Goal: Information Seeking & Learning: Find specific fact

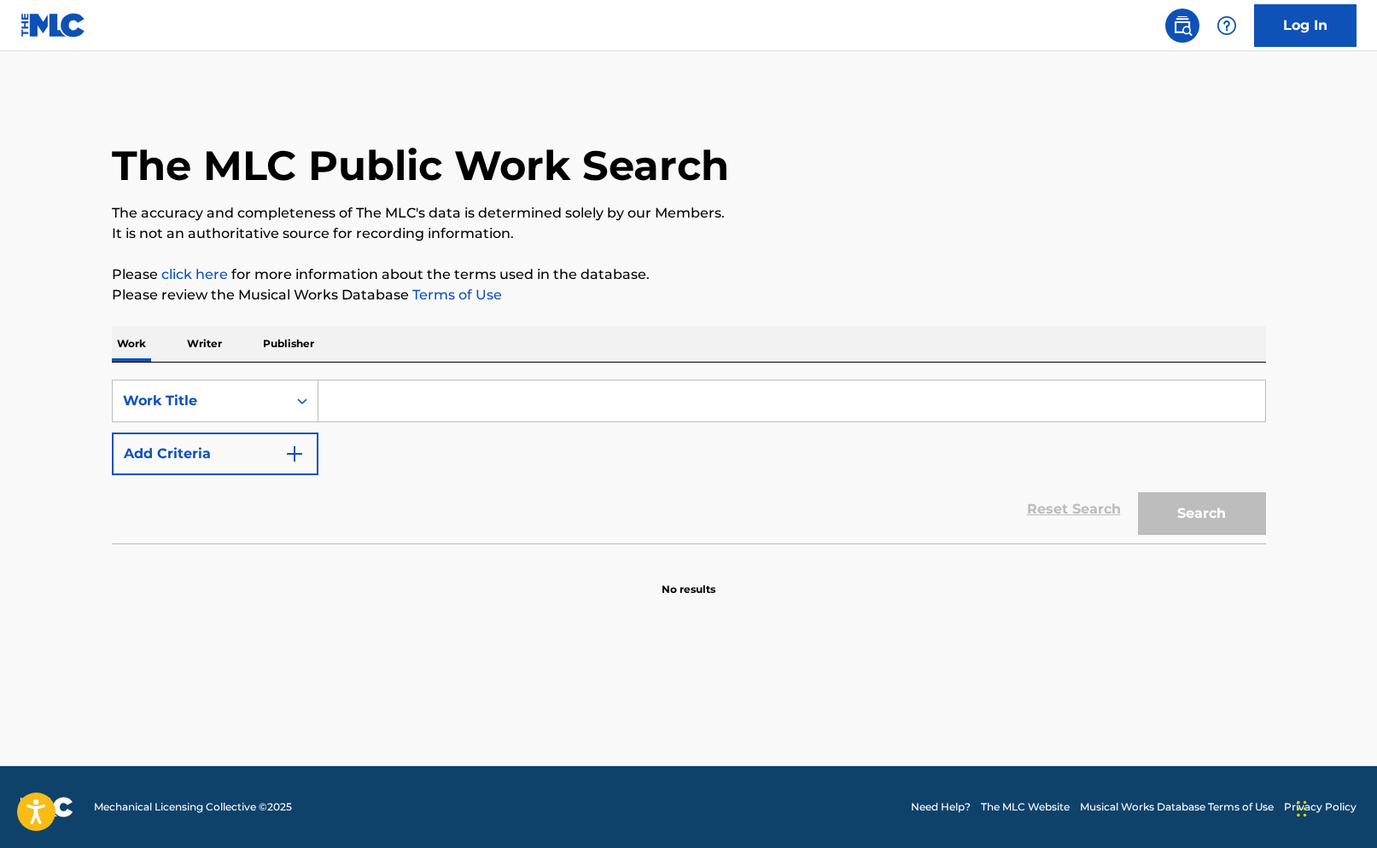
click at [361, 407] on input "Search Form" at bounding box center [791, 401] width 946 height 41
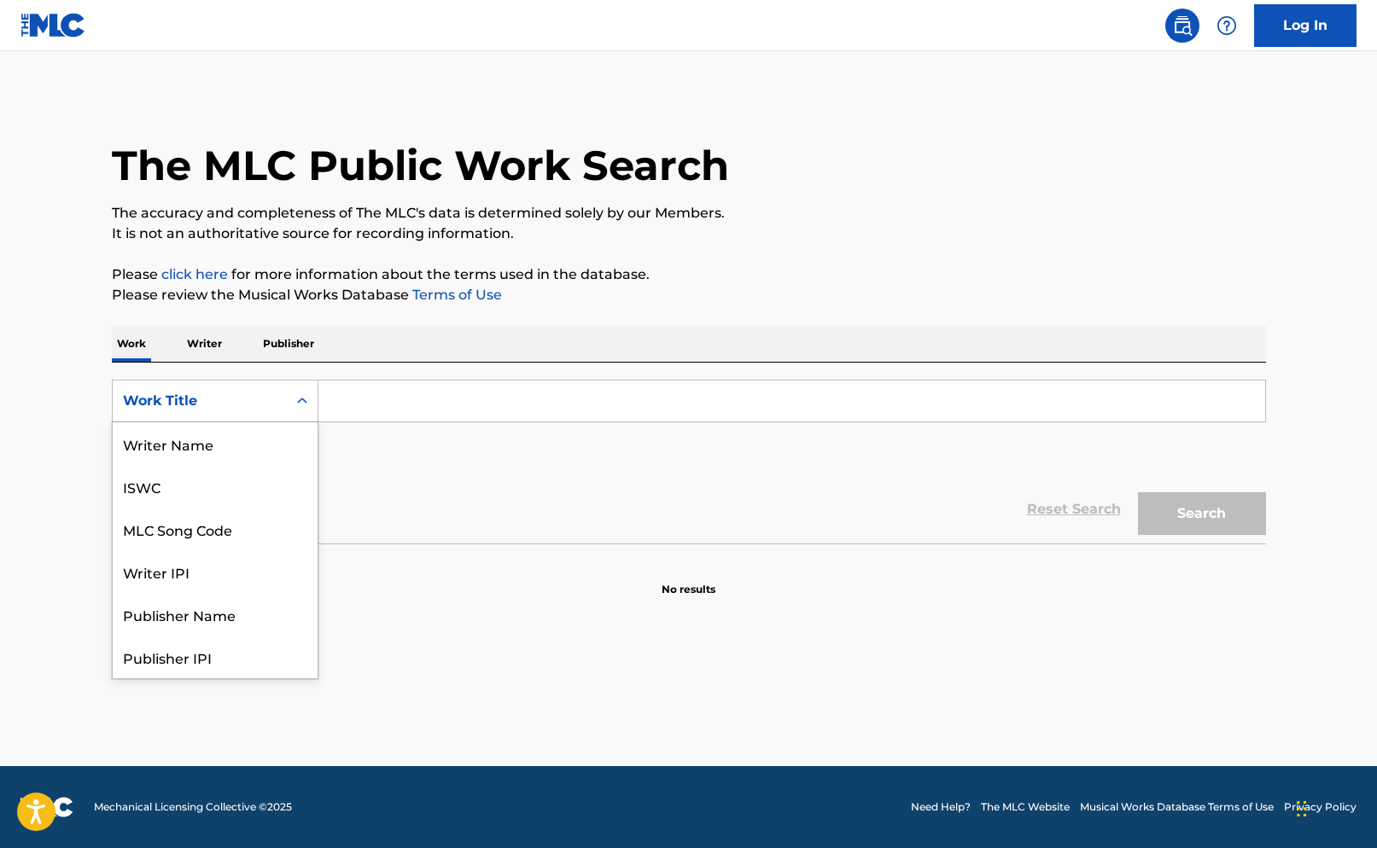
click at [306, 413] on div "Search Form" at bounding box center [302, 401] width 31 height 31
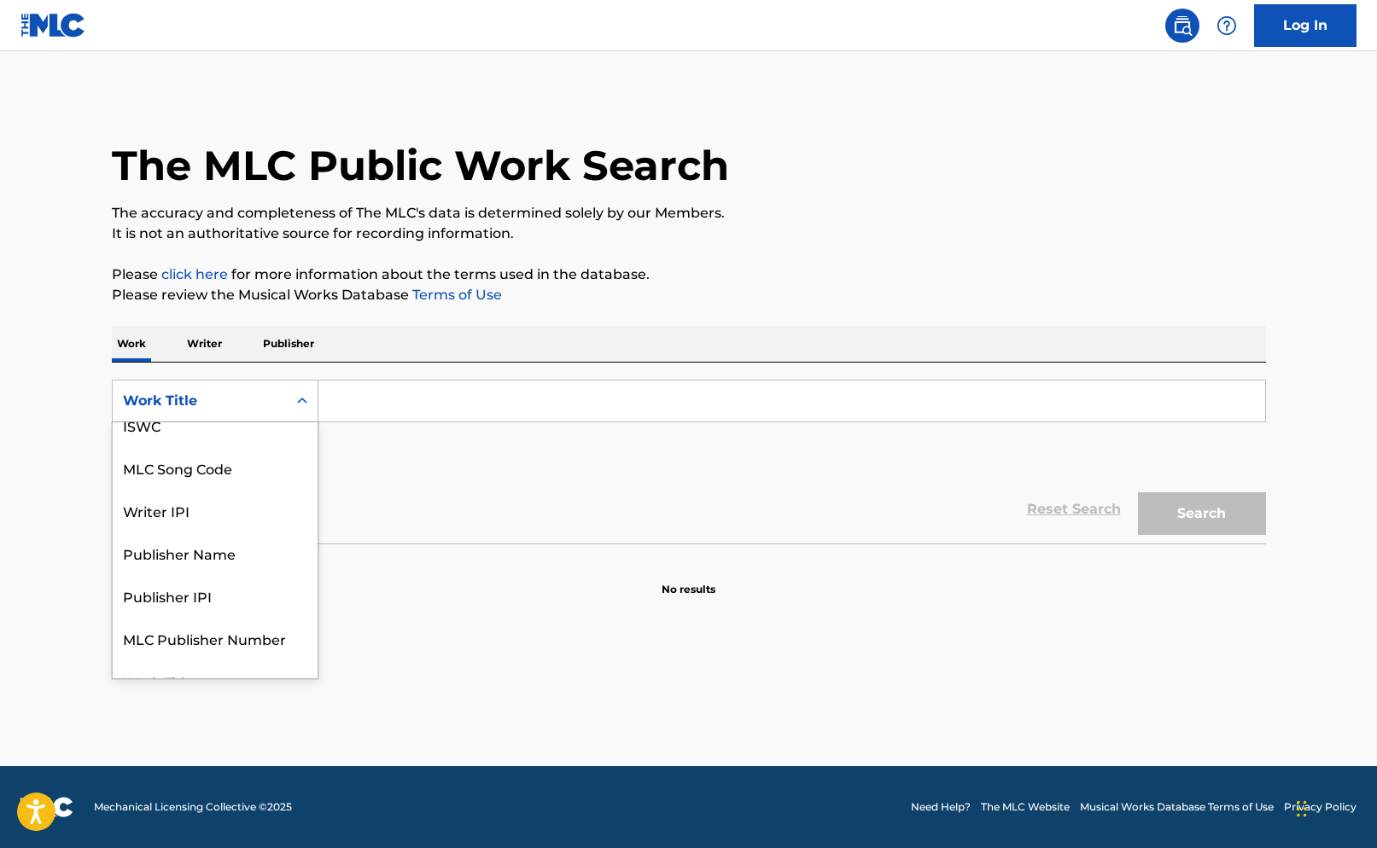
scroll to position [85, 0]
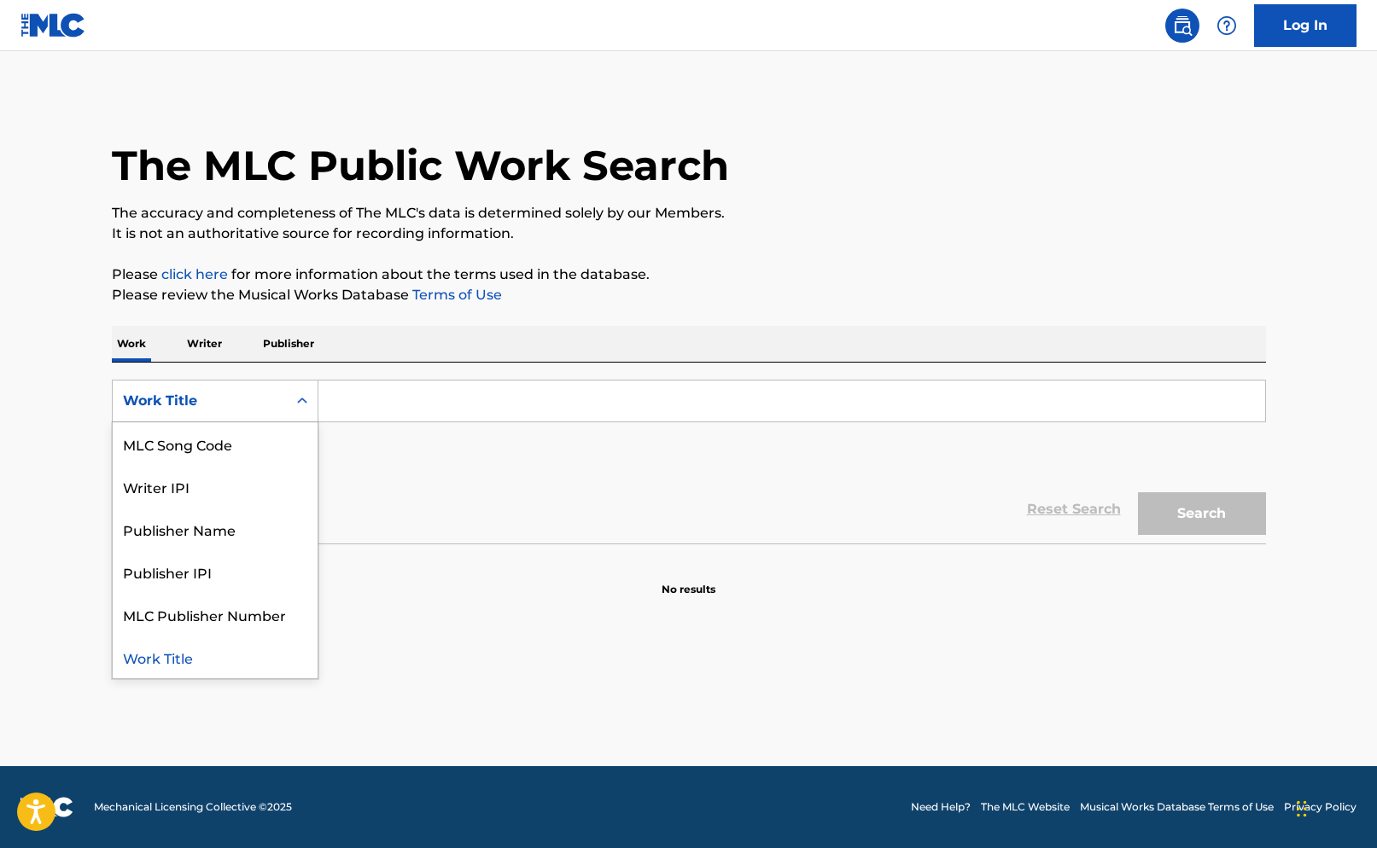
click at [199, 651] on div "Work Title" at bounding box center [215, 657] width 205 height 43
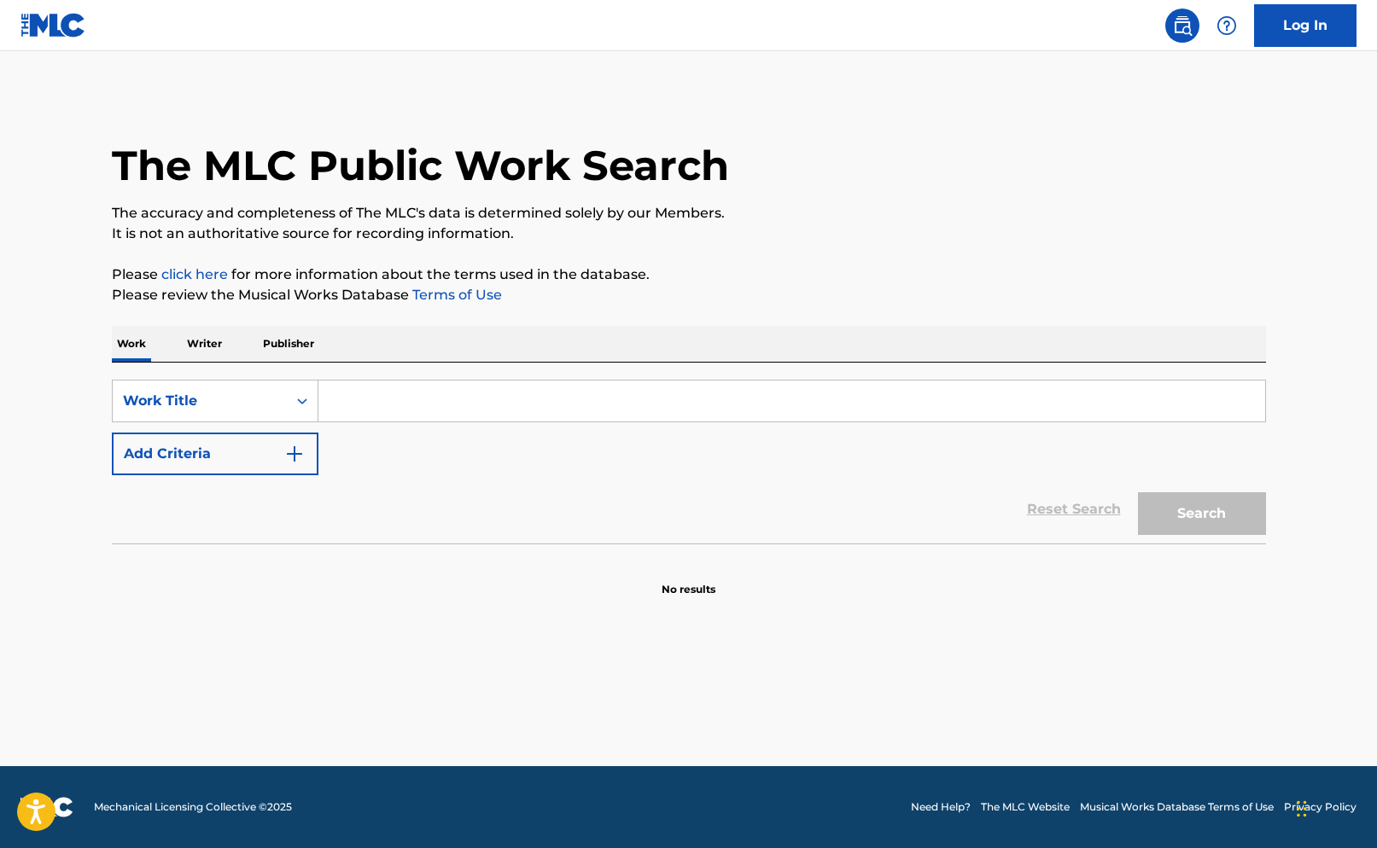
click at [392, 400] on input "Search Form" at bounding box center [791, 401] width 946 height 41
paste input "back to friends"
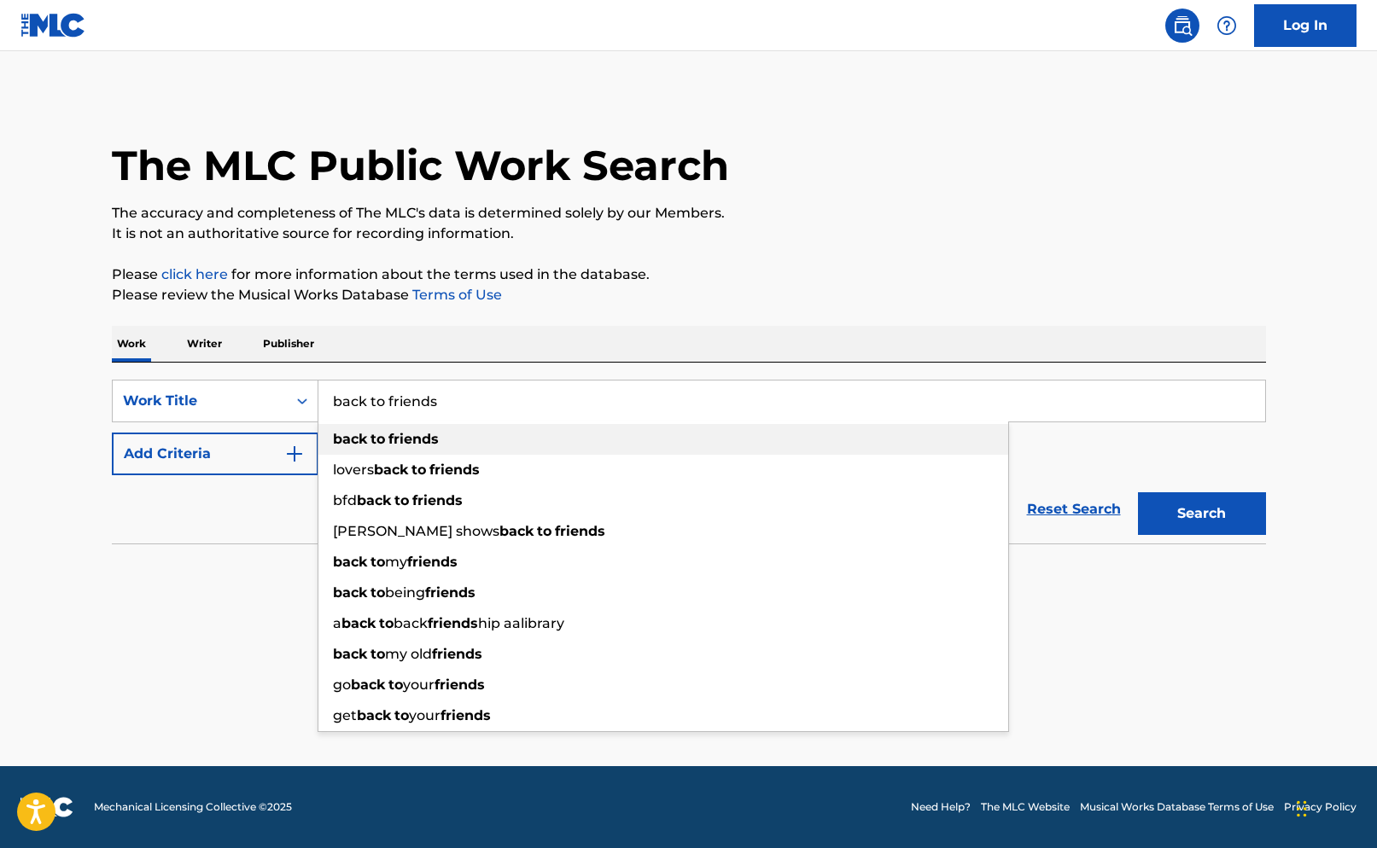
type input "back to friends"
click at [570, 445] on div "back to friends" at bounding box center [663, 439] width 690 height 31
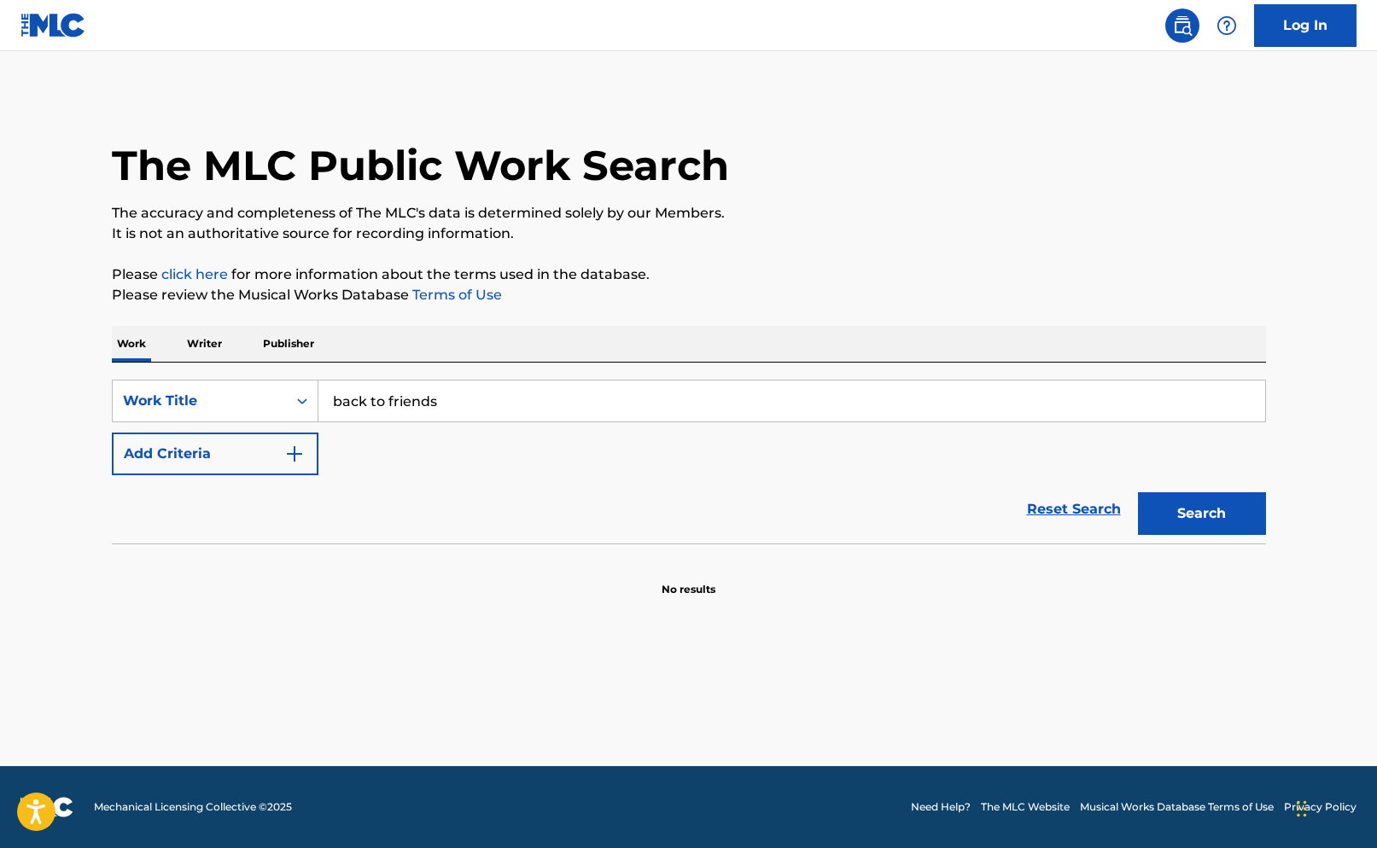
click at [1228, 514] on button "Search" at bounding box center [1202, 513] width 128 height 43
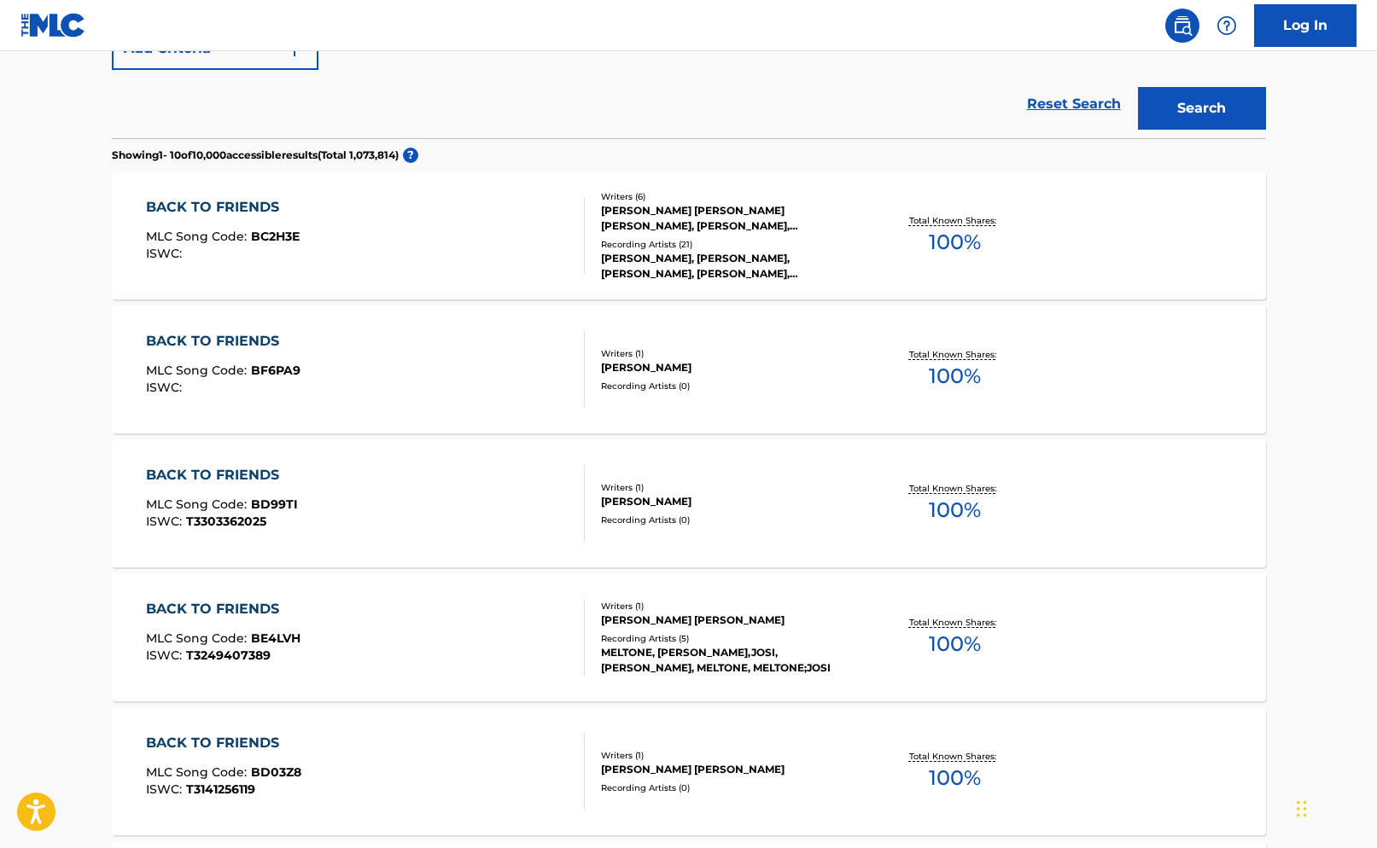
scroll to position [406, 0]
click at [261, 470] on div "BACK TO FRIENDS" at bounding box center [222, 474] width 152 height 20
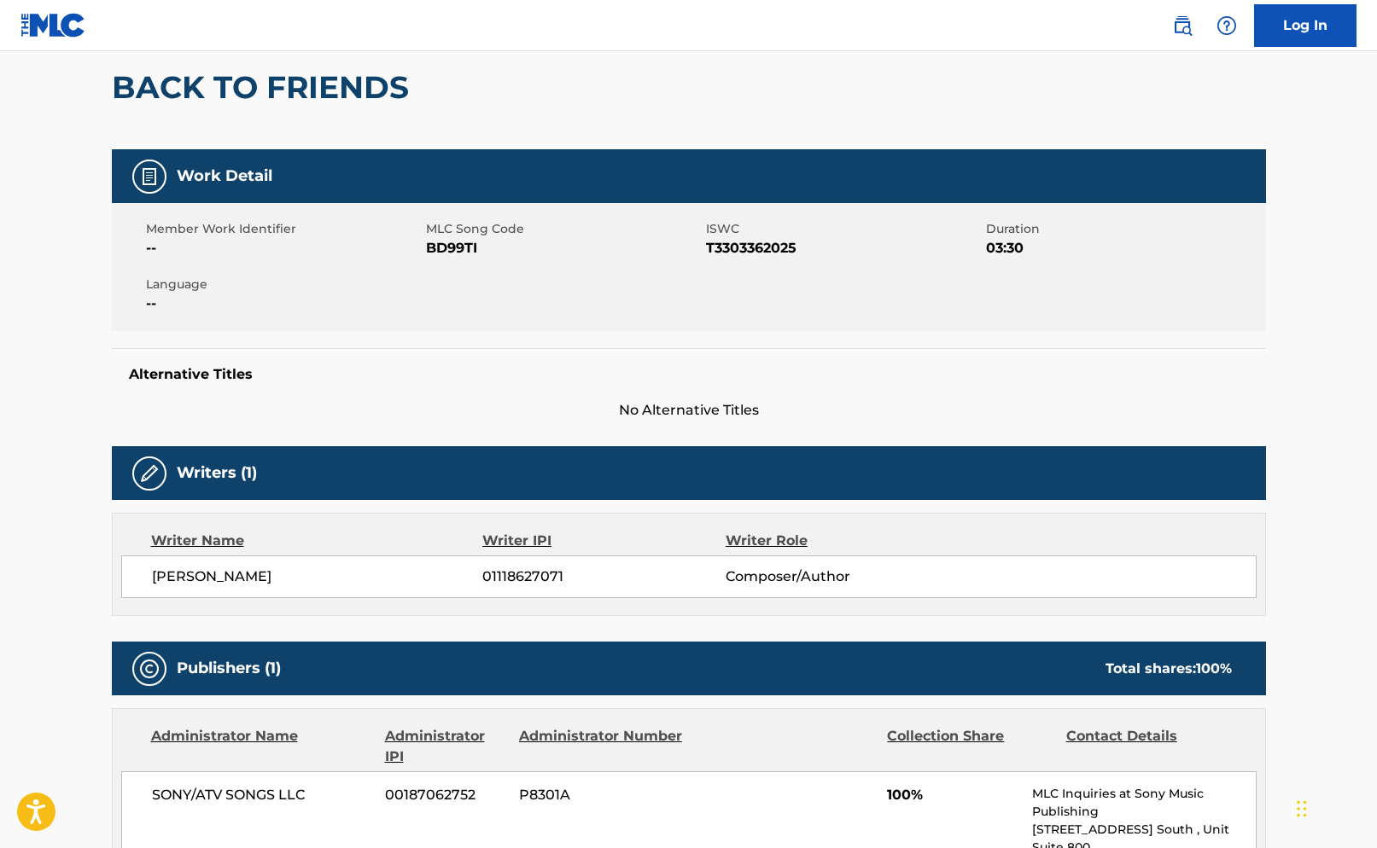
scroll to position [155, 0]
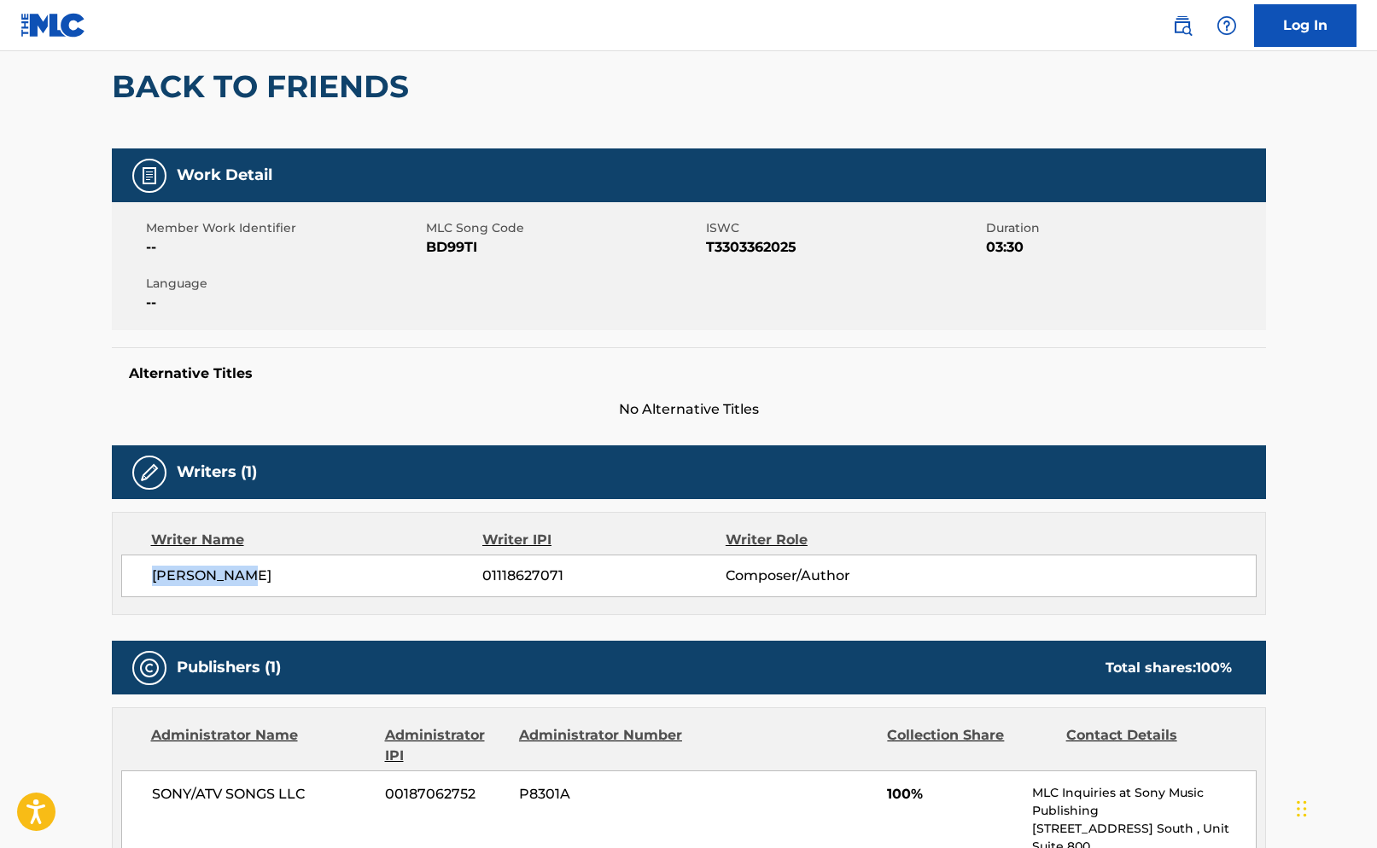
drag, startPoint x: 254, startPoint y: 574, endPoint x: 123, endPoint y: 569, distance: 131.5
click at [123, 569] on div "[PERSON_NAME] 01118627071 Composer/Author" at bounding box center [688, 576] width 1135 height 43
copy span "[PERSON_NAME]"
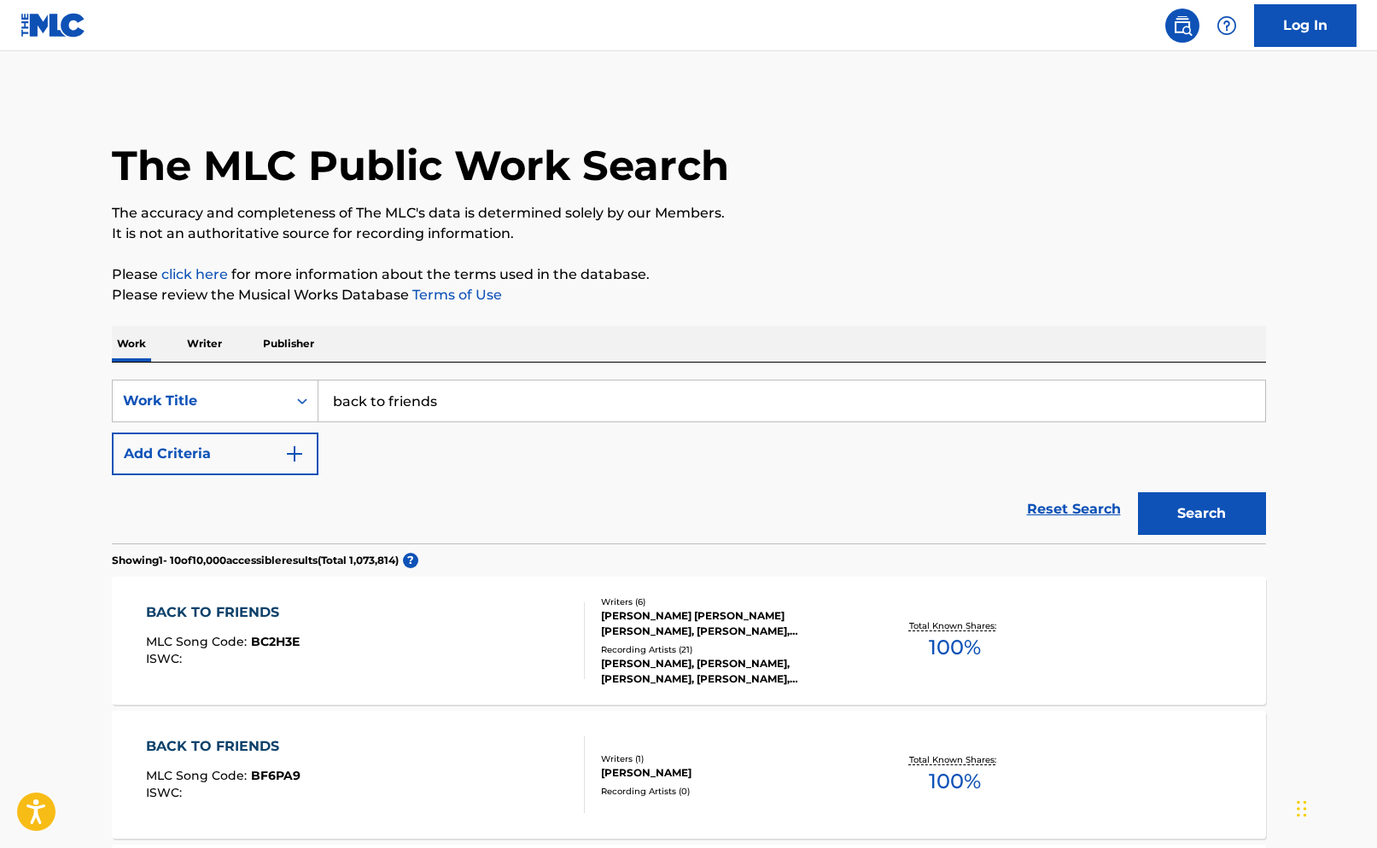
click at [416, 406] on input "back to friends" at bounding box center [791, 401] width 946 height 41
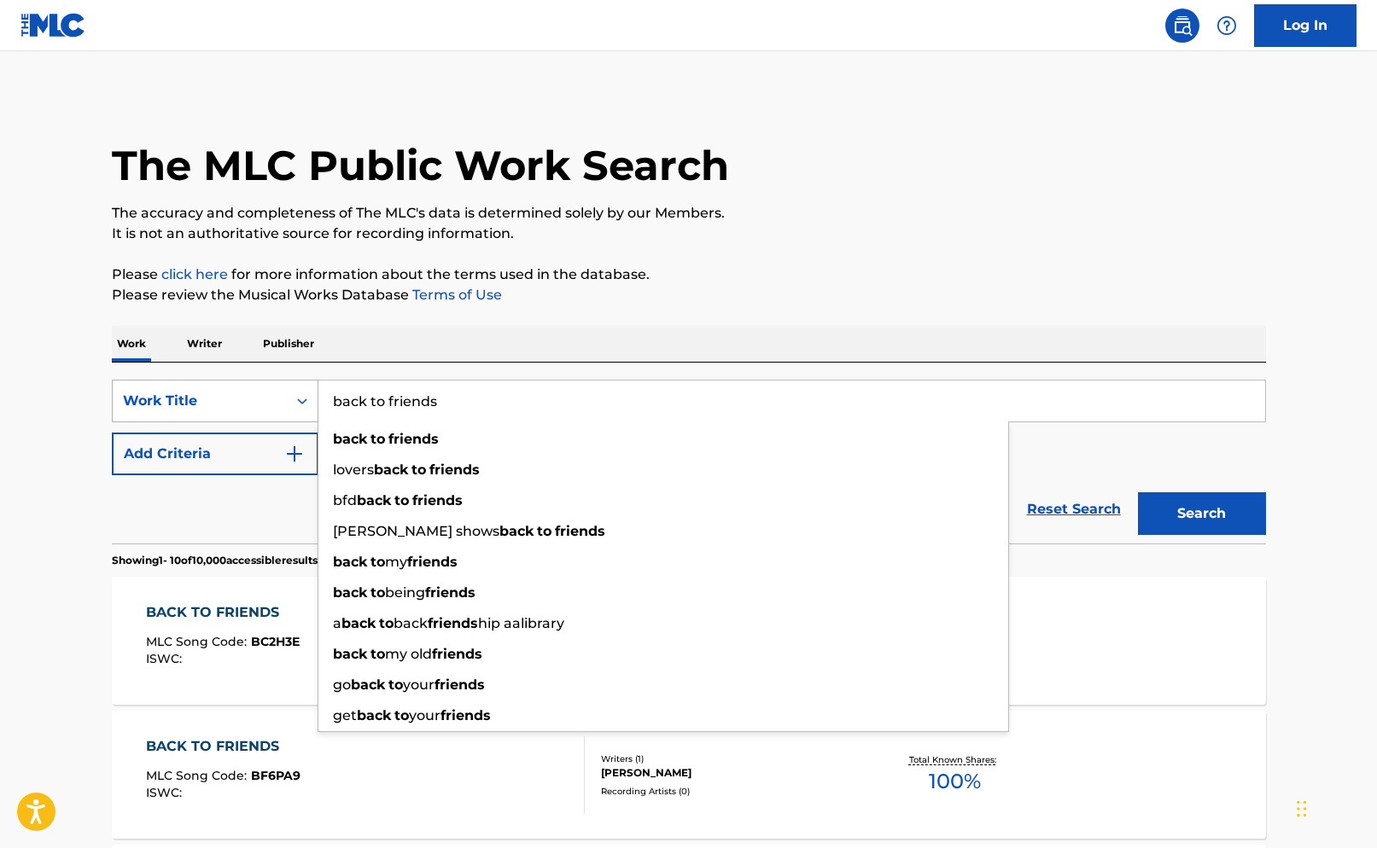
drag, startPoint x: 445, startPoint y: 402, endPoint x: 268, endPoint y: 381, distance: 178.7
click at [268, 381] on div "SearchWithCriteriaf5cb7c49-2571-408c-a95c-cba2f78c4ef1 Work Title back to frien…" at bounding box center [689, 401] width 1154 height 43
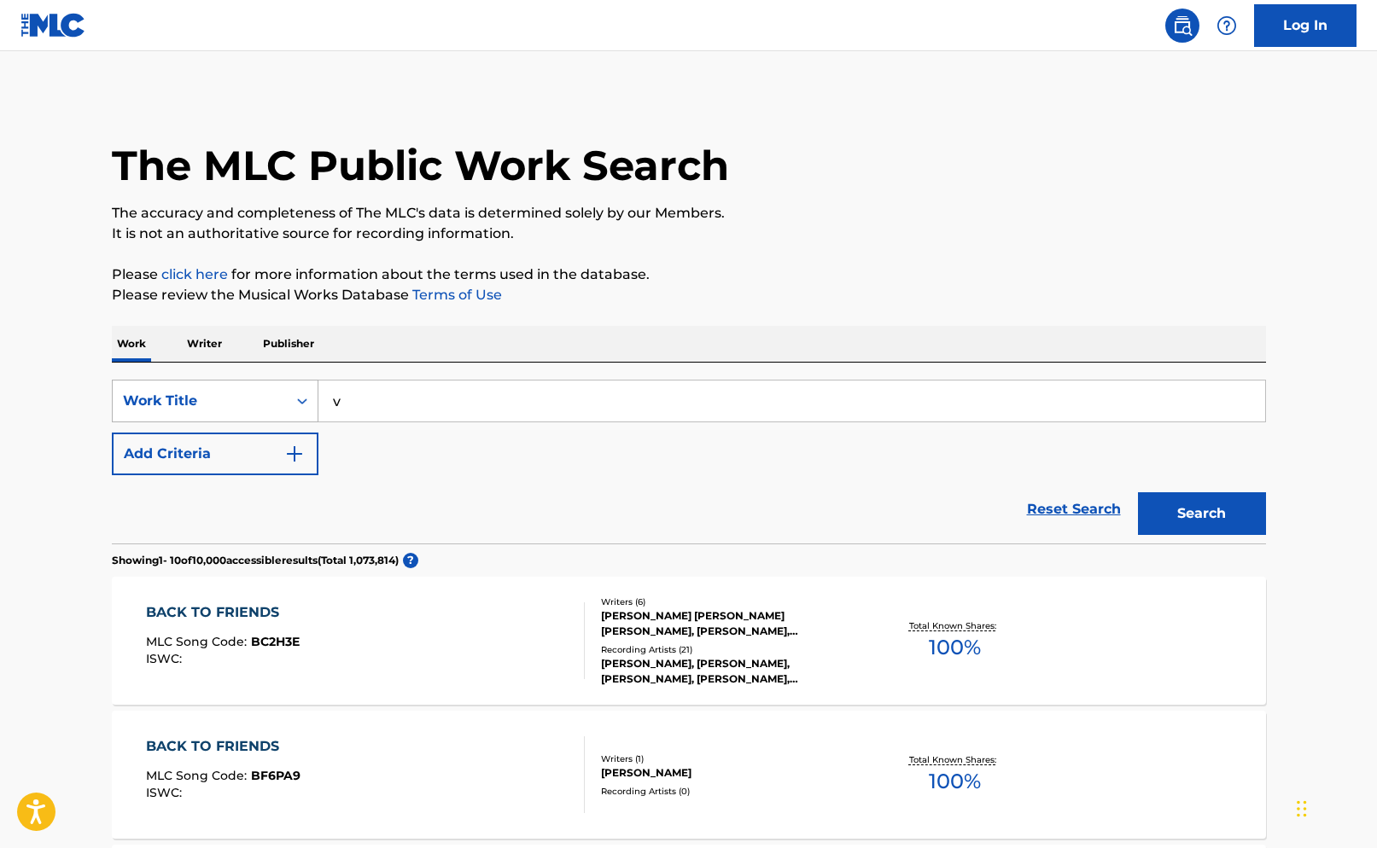
drag, startPoint x: 364, startPoint y: 398, endPoint x: 310, endPoint y: 397, distance: 53.8
click at [310, 397] on div "SearchWithCriteriaf5cb7c49-2571-408c-a95c-cba2f78c4ef1 Work Title v" at bounding box center [689, 401] width 1154 height 43
paste input "[PERSON_NAME]"
type input "[PERSON_NAME]"
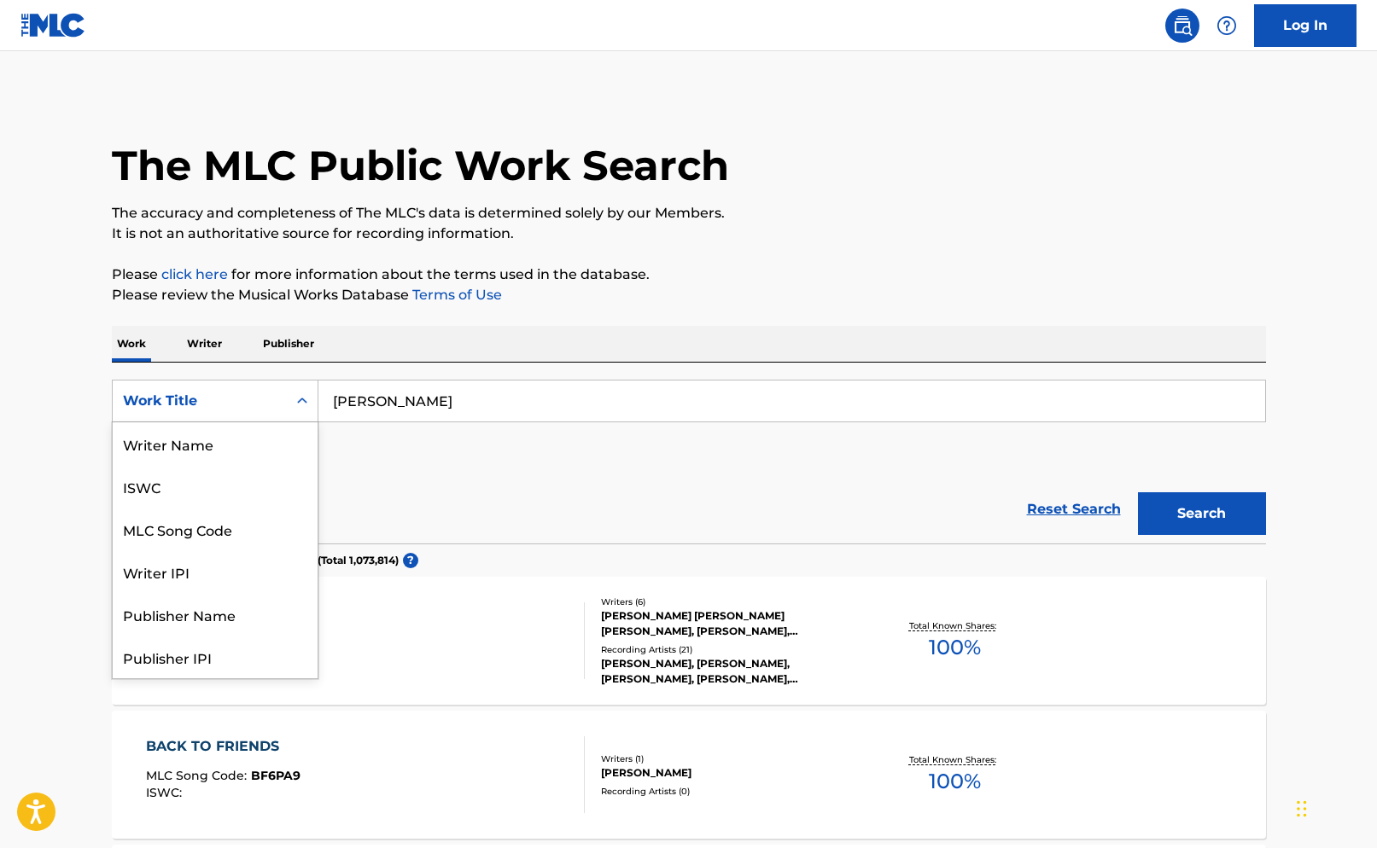
click at [310, 400] on icon "Search Form" at bounding box center [302, 401] width 17 height 17
click at [250, 452] on div "Writer Name" at bounding box center [215, 443] width 205 height 43
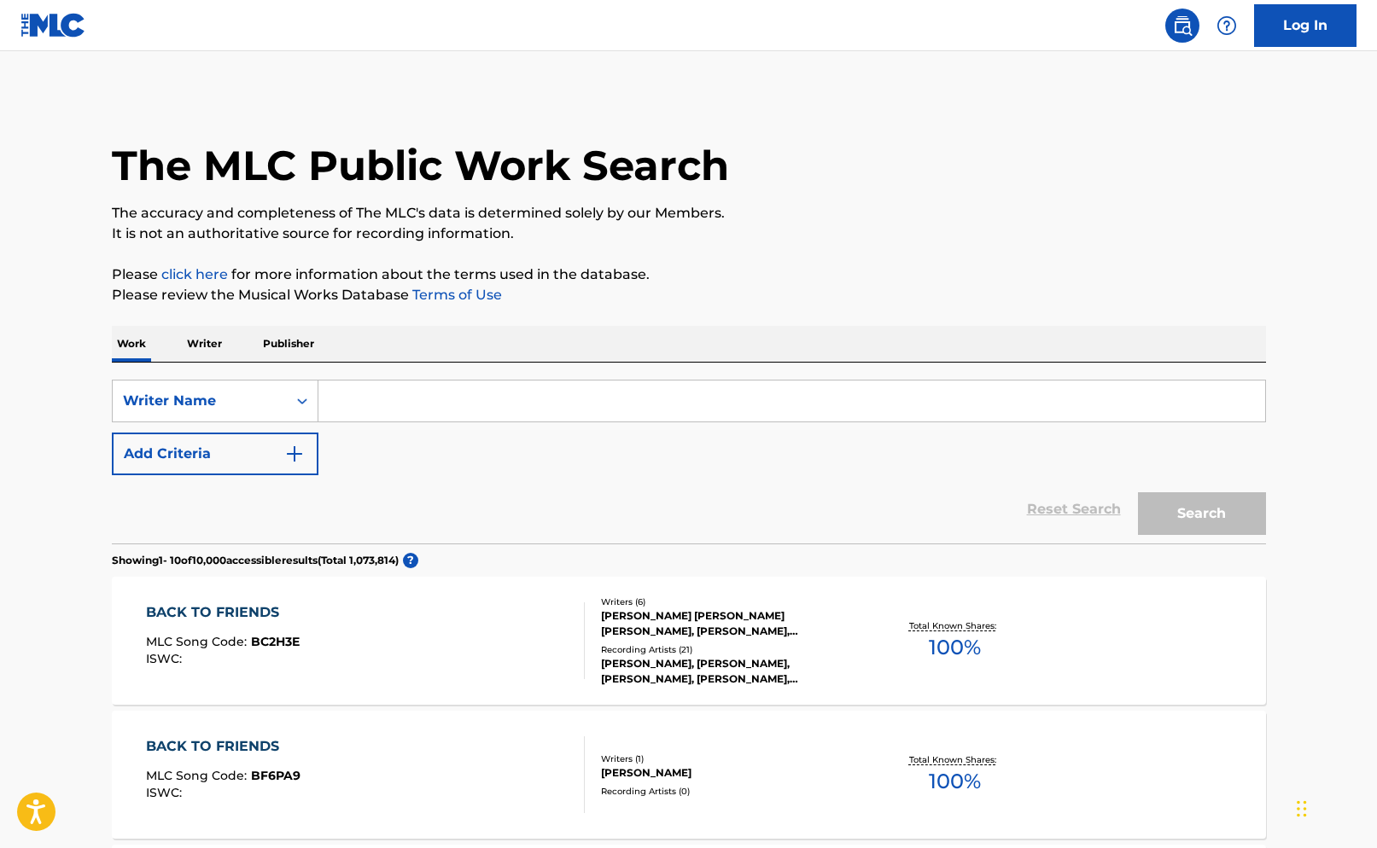
click at [668, 405] on input "Search Form" at bounding box center [791, 401] width 946 height 41
paste input "[PERSON_NAME]"
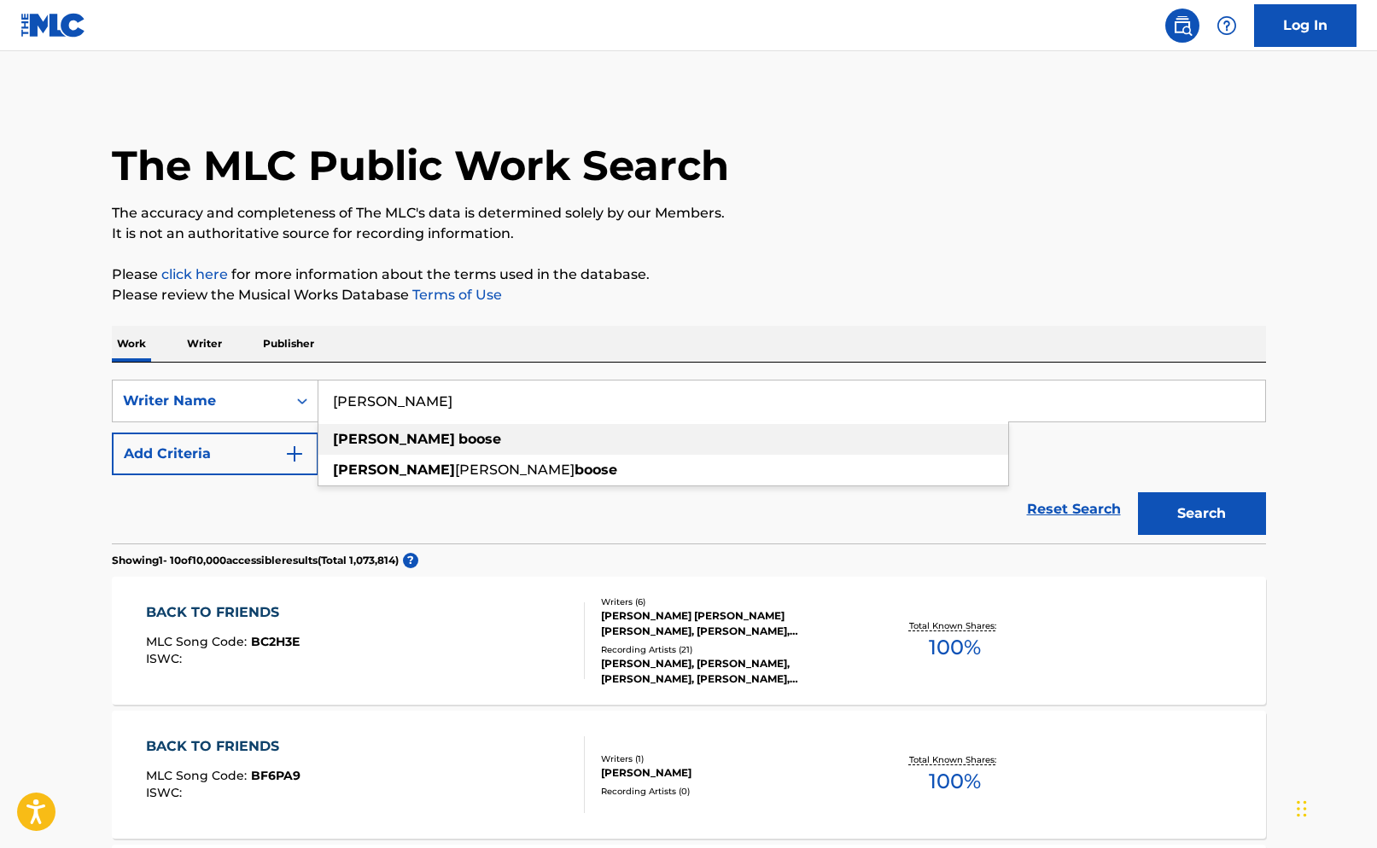
click at [833, 453] on div "[PERSON_NAME]" at bounding box center [663, 439] width 690 height 31
click at [1187, 517] on button "Search" at bounding box center [1202, 513] width 128 height 43
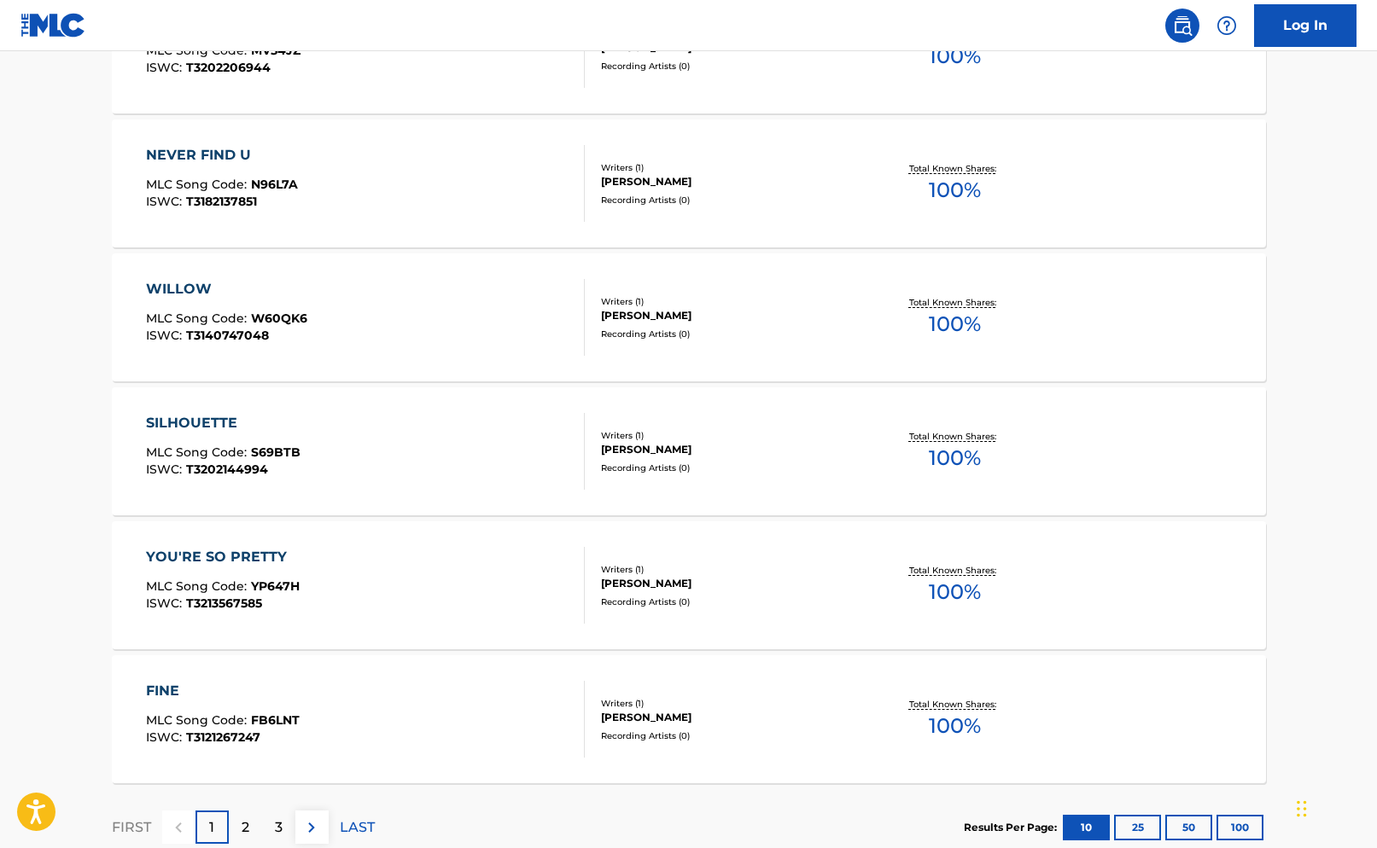
scroll to position [1241, 0]
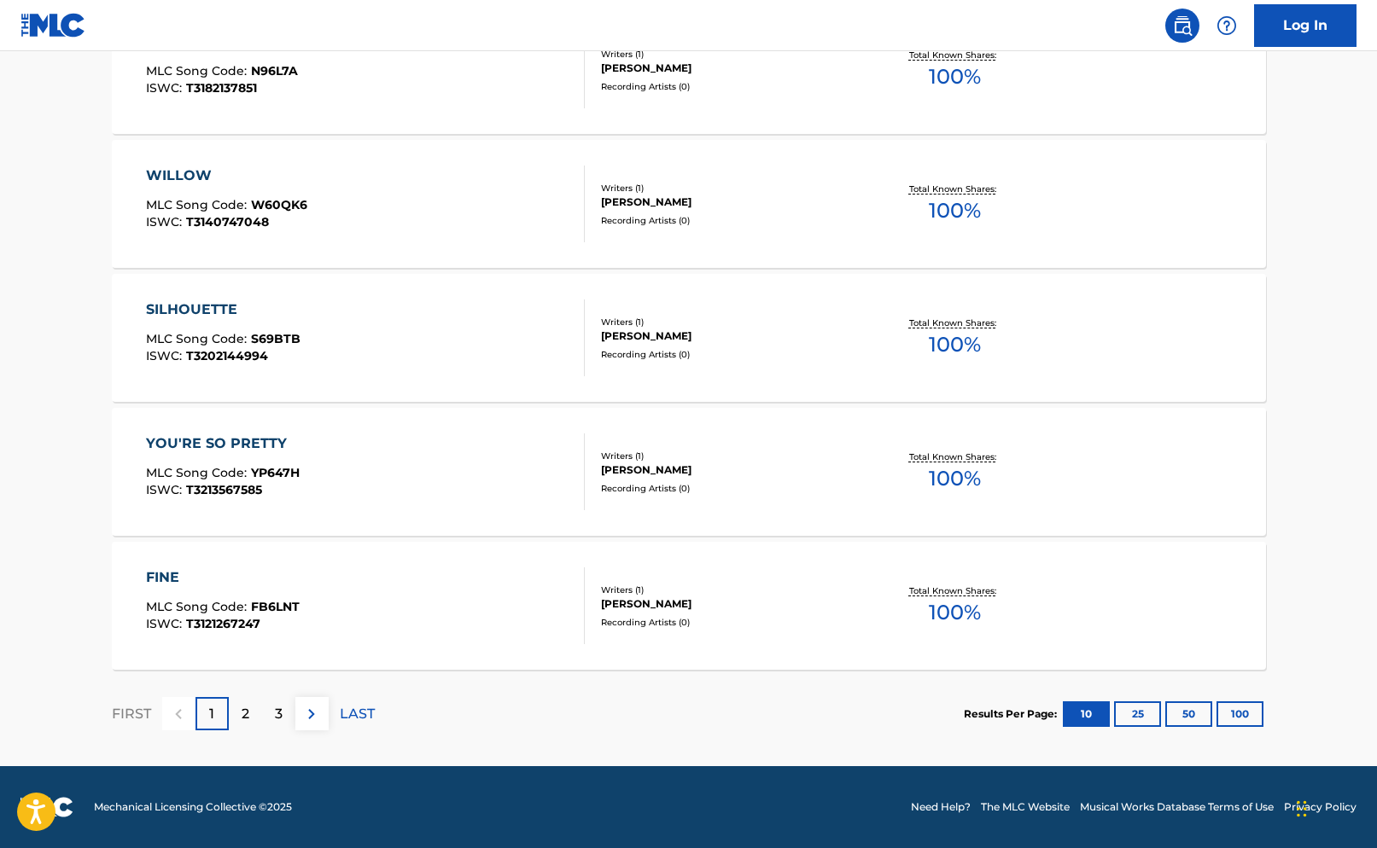
click at [245, 709] on p "2" at bounding box center [246, 714] width 8 height 20
click at [270, 709] on div "3" at bounding box center [278, 713] width 33 height 33
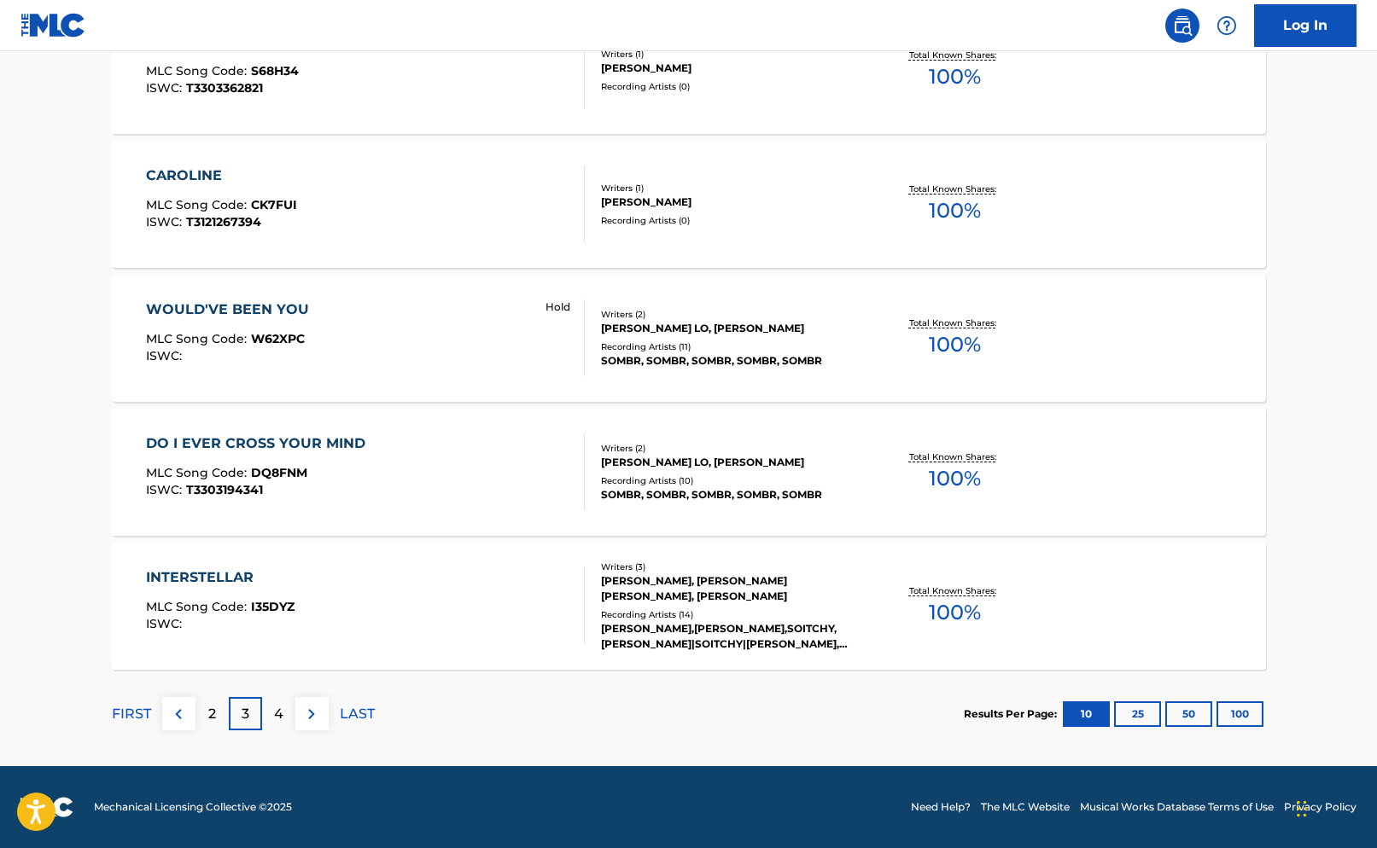
click at [274, 717] on p "4" at bounding box center [278, 714] width 9 height 20
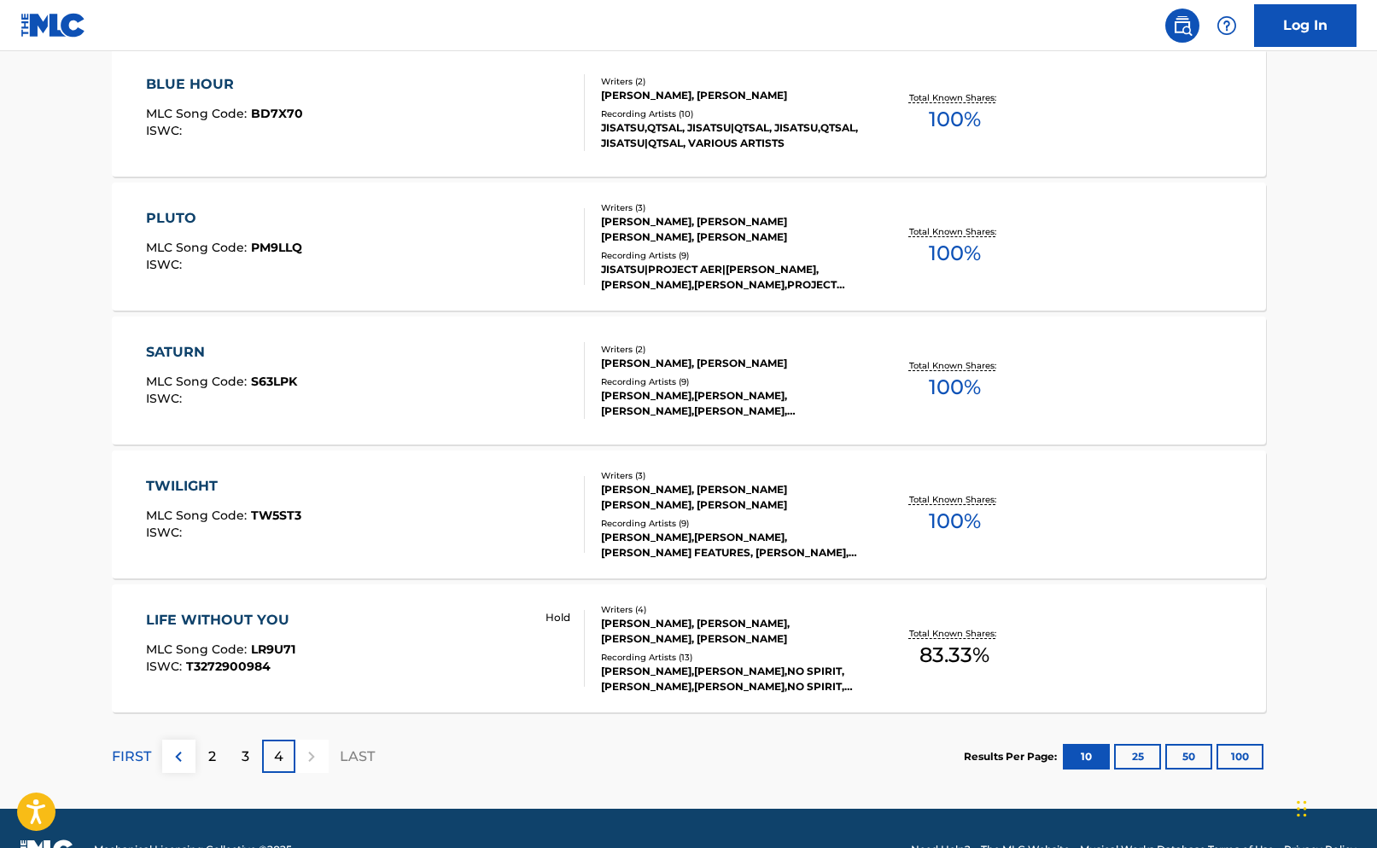
scroll to position [818, 0]
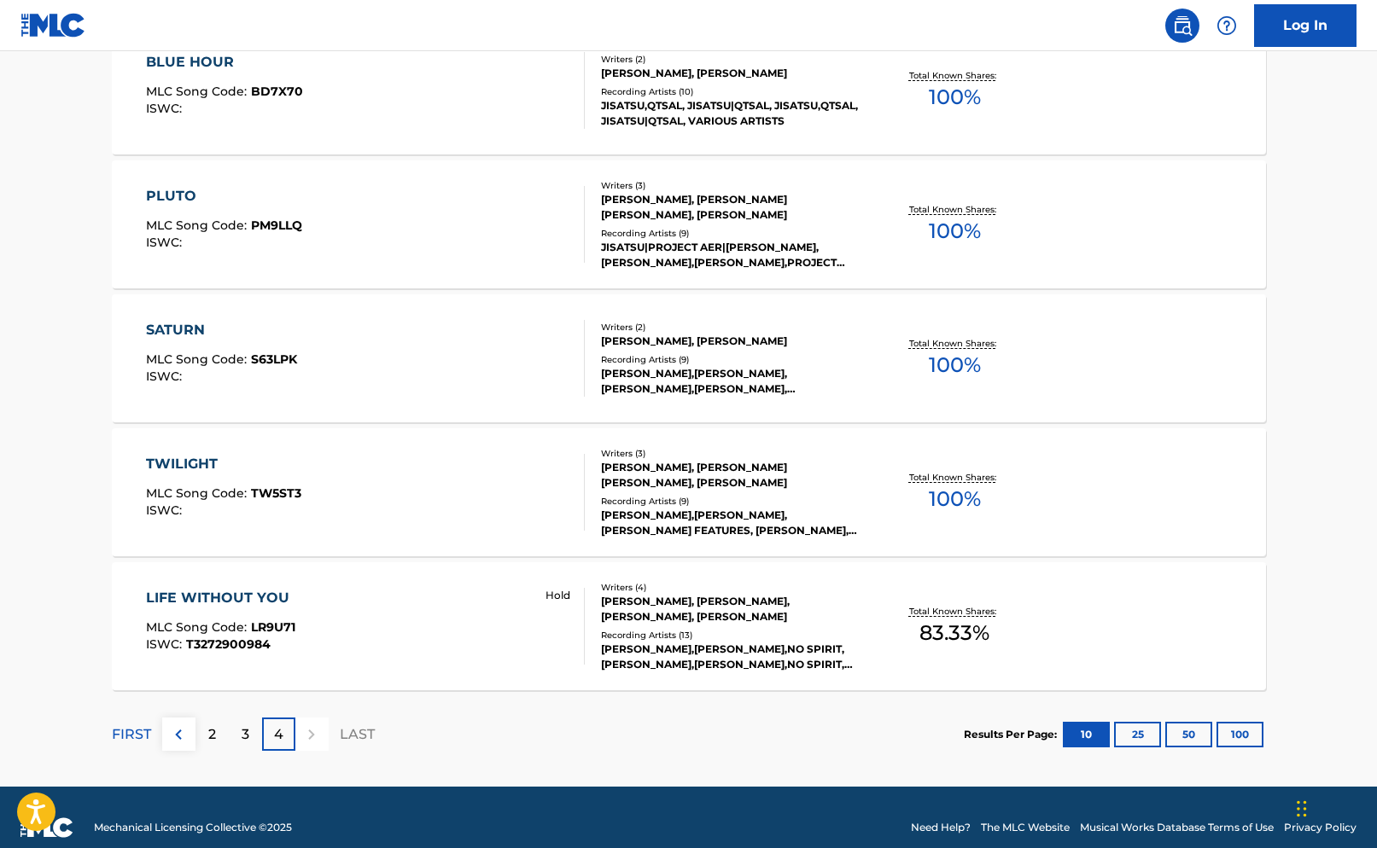
click at [244, 734] on p "3" at bounding box center [246, 735] width 8 height 20
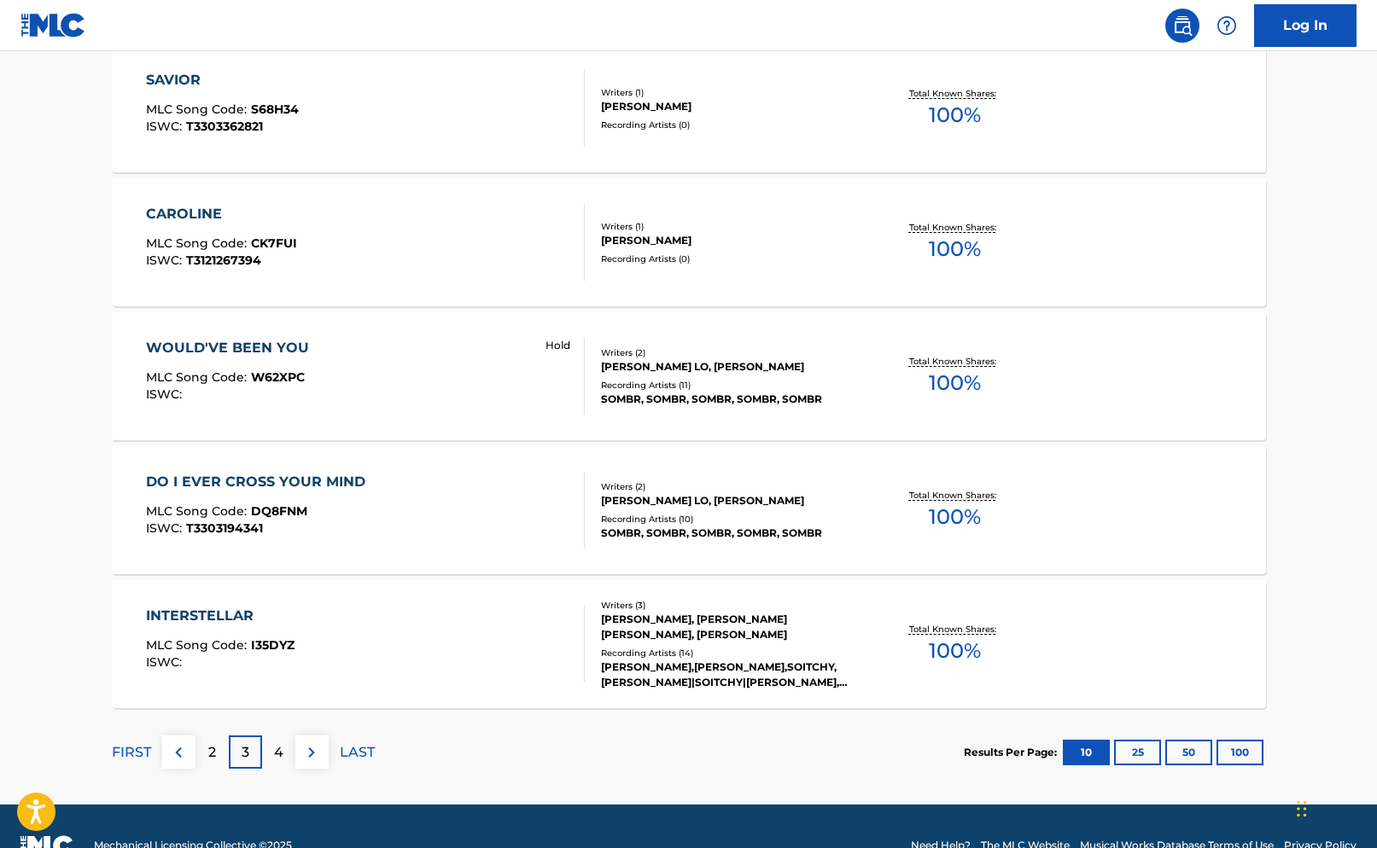
scroll to position [1241, 0]
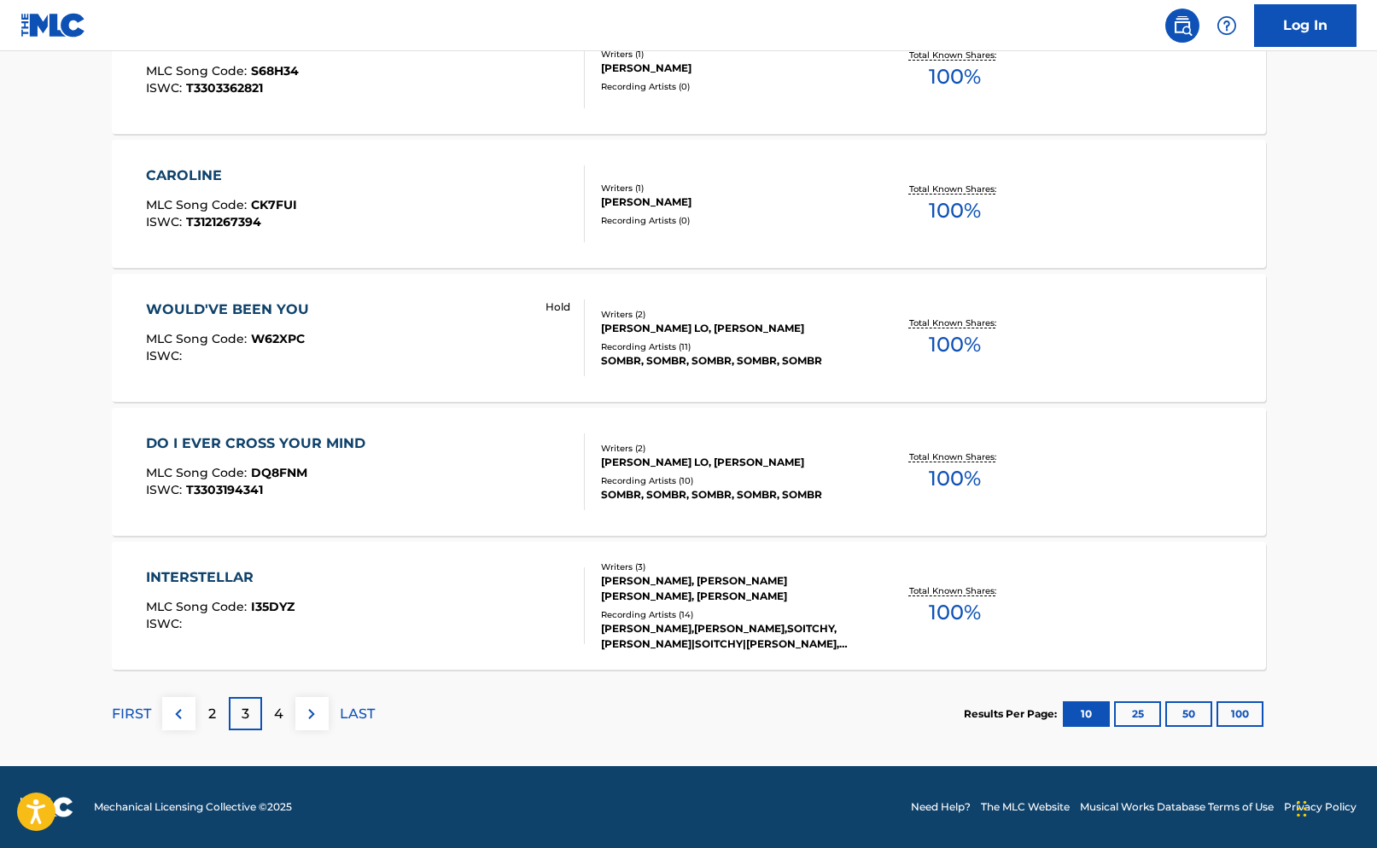
click at [213, 719] on p "2" at bounding box center [212, 714] width 8 height 20
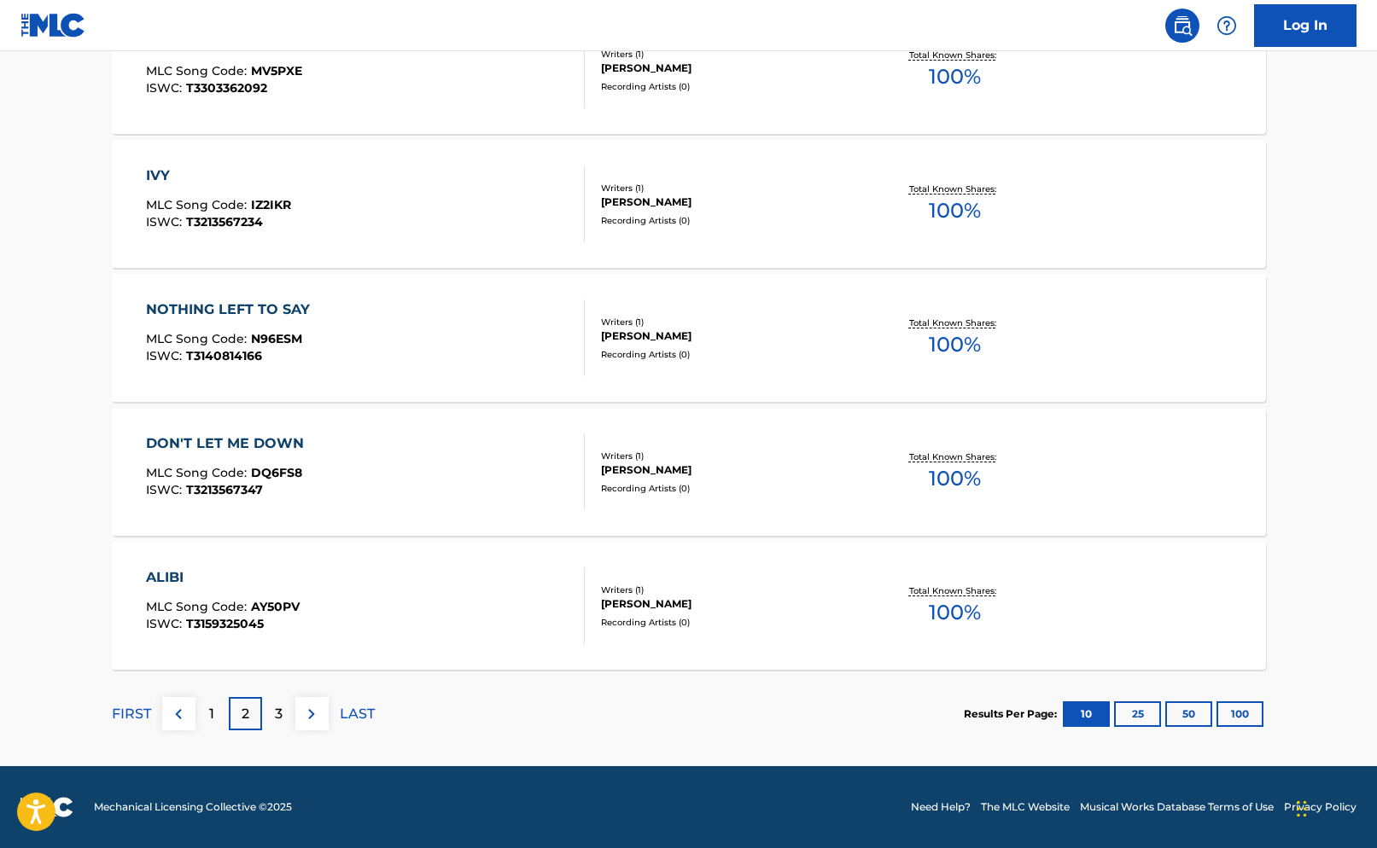
click at [212, 716] on p "1" at bounding box center [211, 714] width 5 height 20
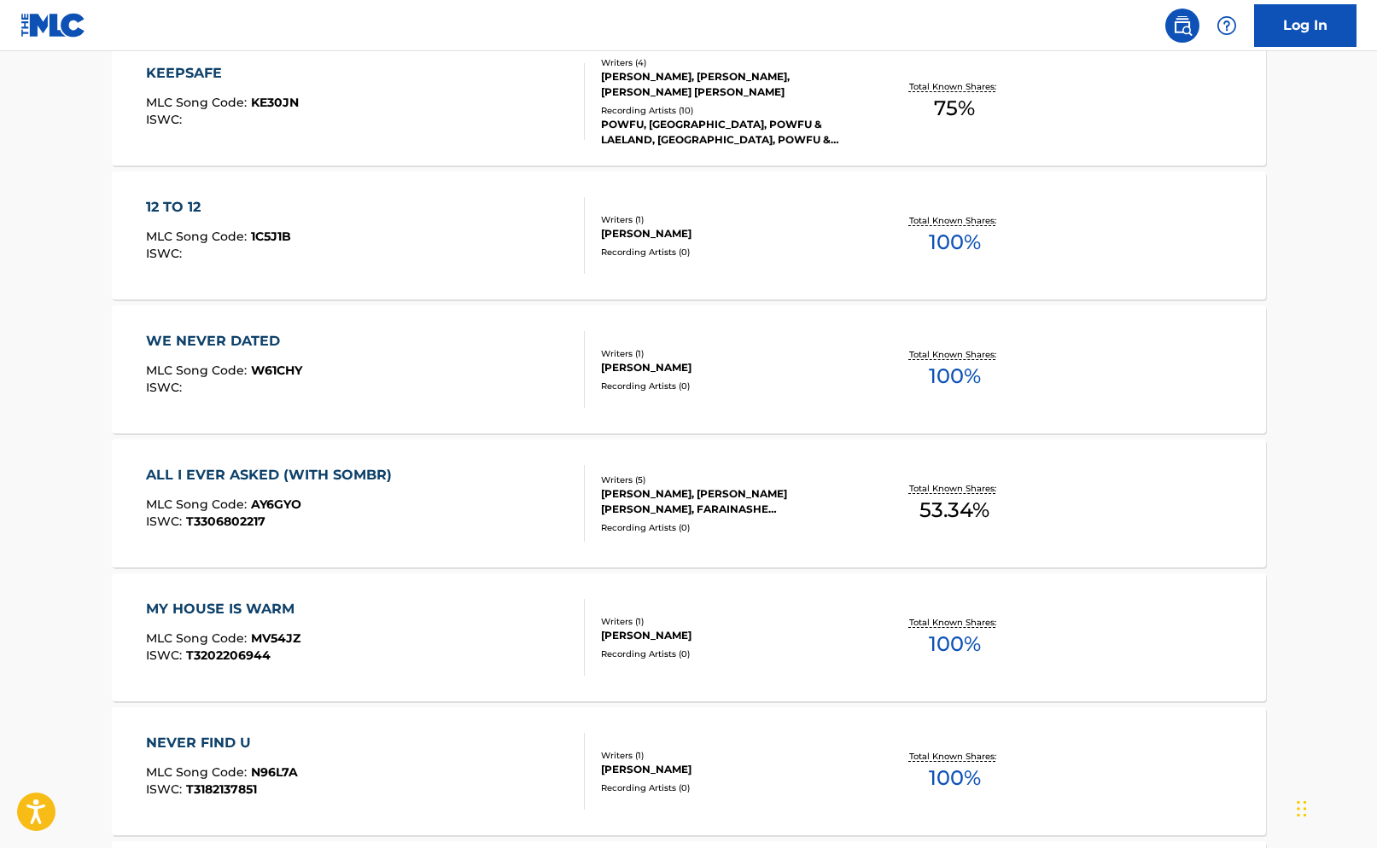
scroll to position [0, 0]
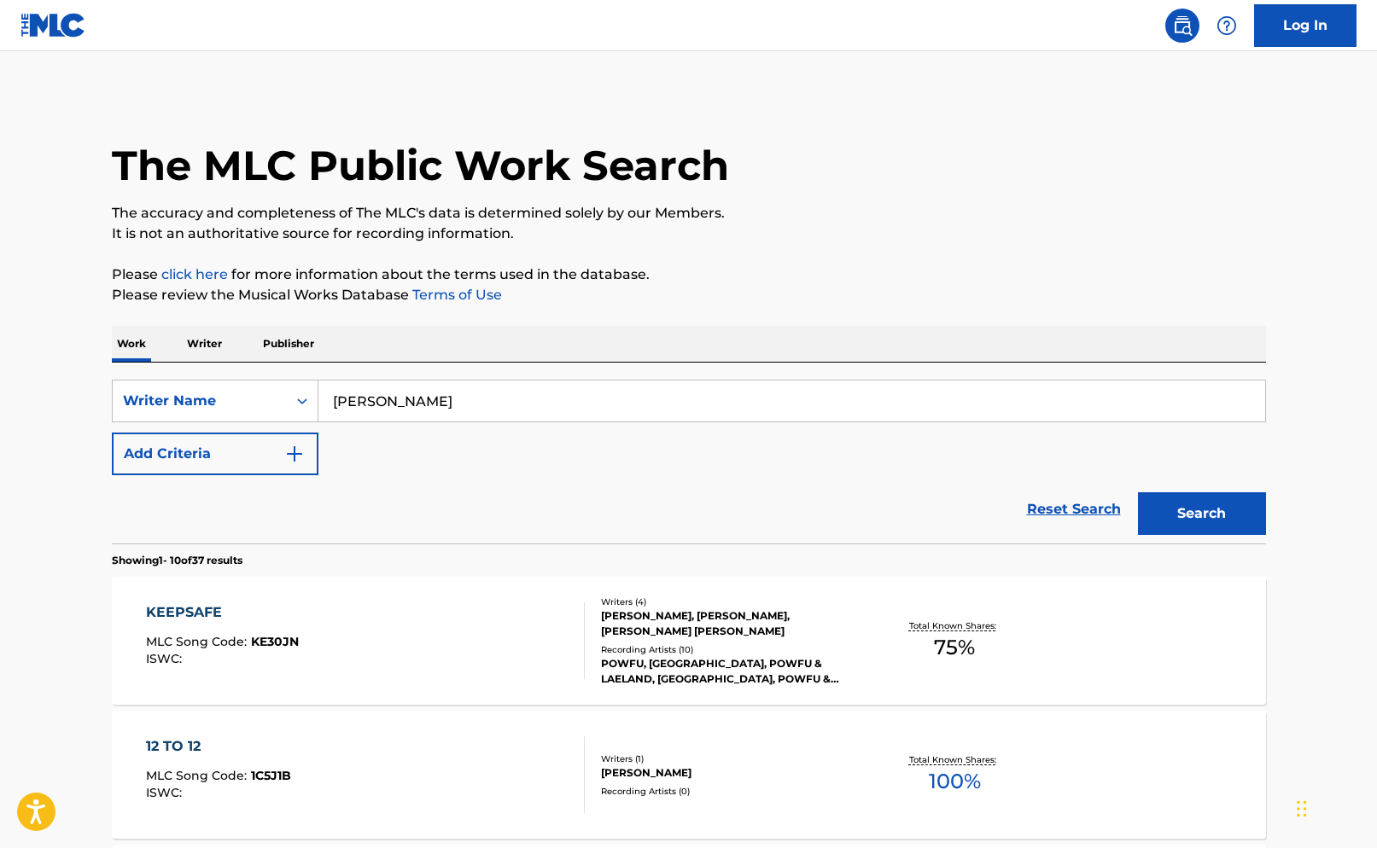
click at [433, 405] on input "[PERSON_NAME]" at bounding box center [791, 401] width 946 height 41
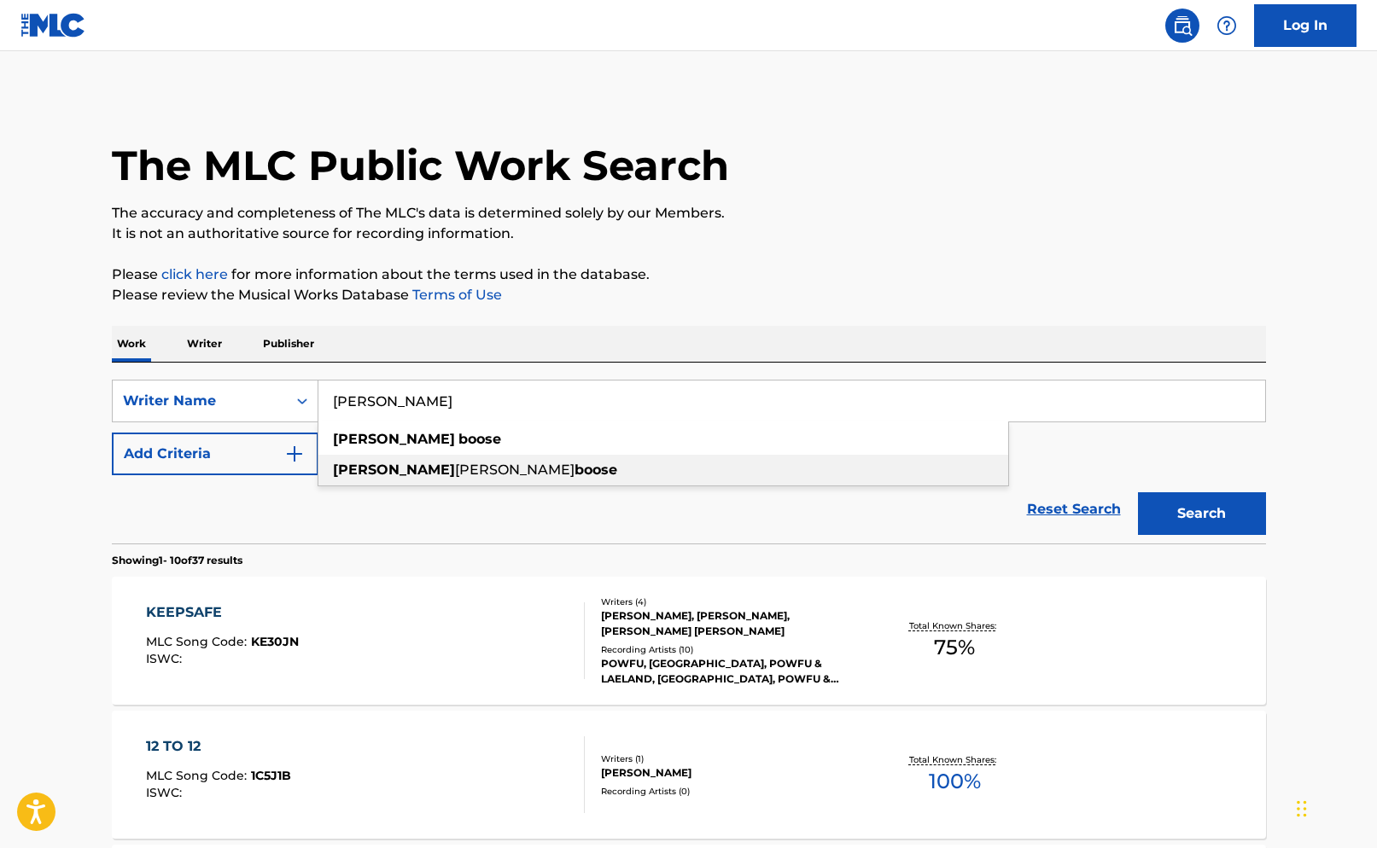
click at [455, 462] on span "[PERSON_NAME]" at bounding box center [514, 470] width 119 height 16
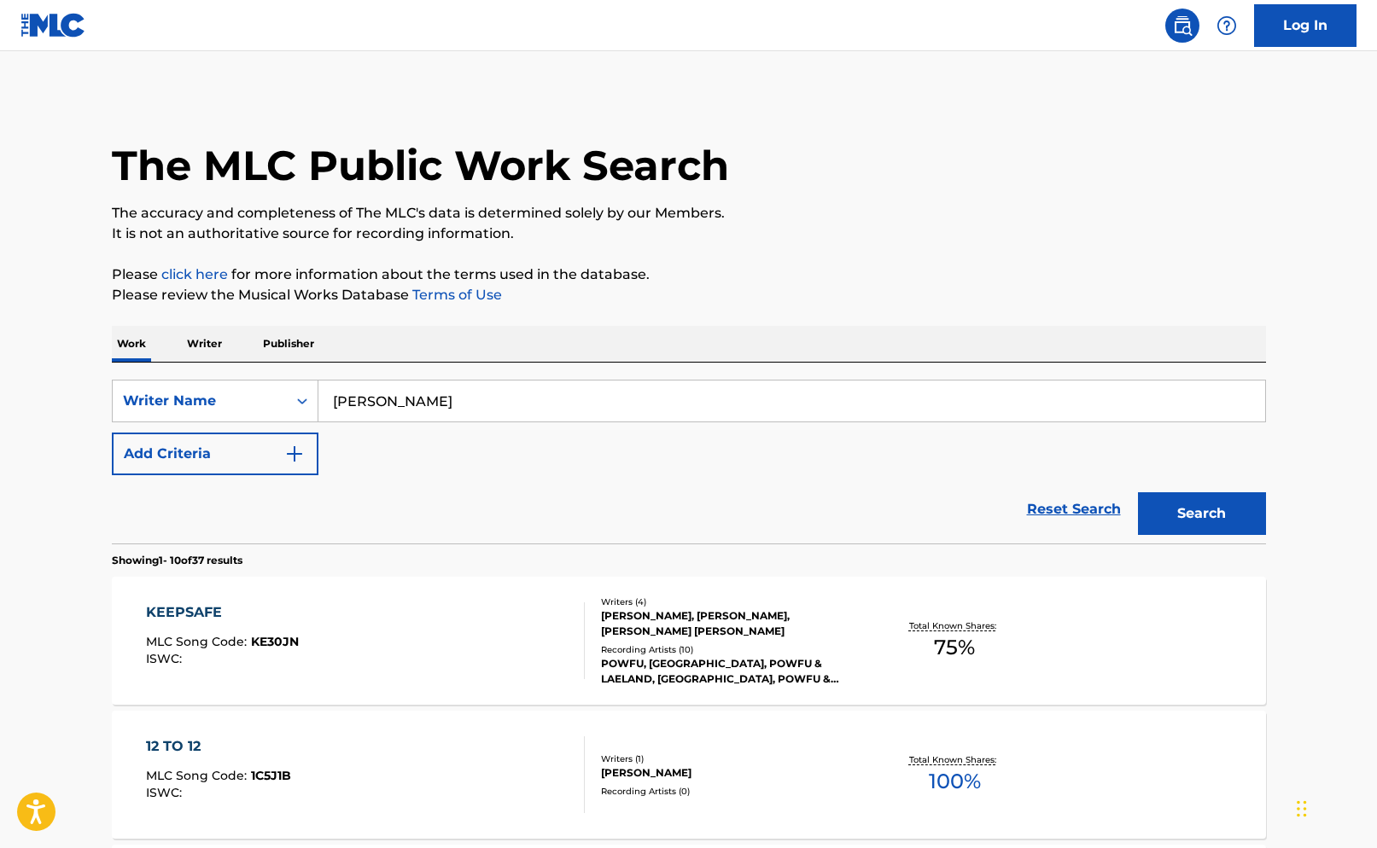
click at [1190, 524] on button "Search" at bounding box center [1202, 513] width 128 height 43
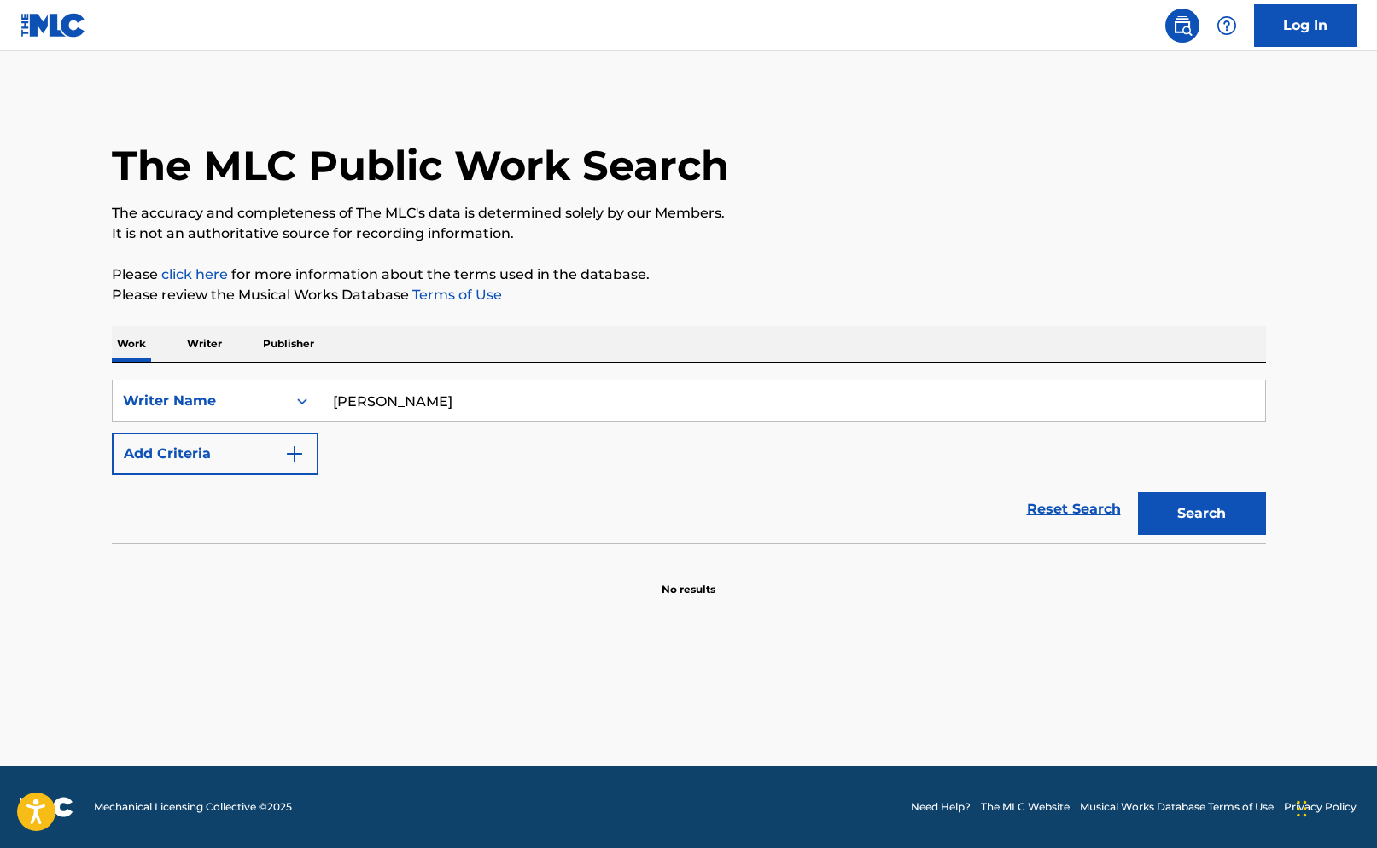
click at [433, 402] on input "[PERSON_NAME]" at bounding box center [791, 401] width 946 height 41
type input "[PERSON_NAME]"
click at [353, 445] on strong "[PERSON_NAME]" at bounding box center [394, 439] width 122 height 16
click at [1200, 519] on button "Search" at bounding box center [1202, 513] width 128 height 43
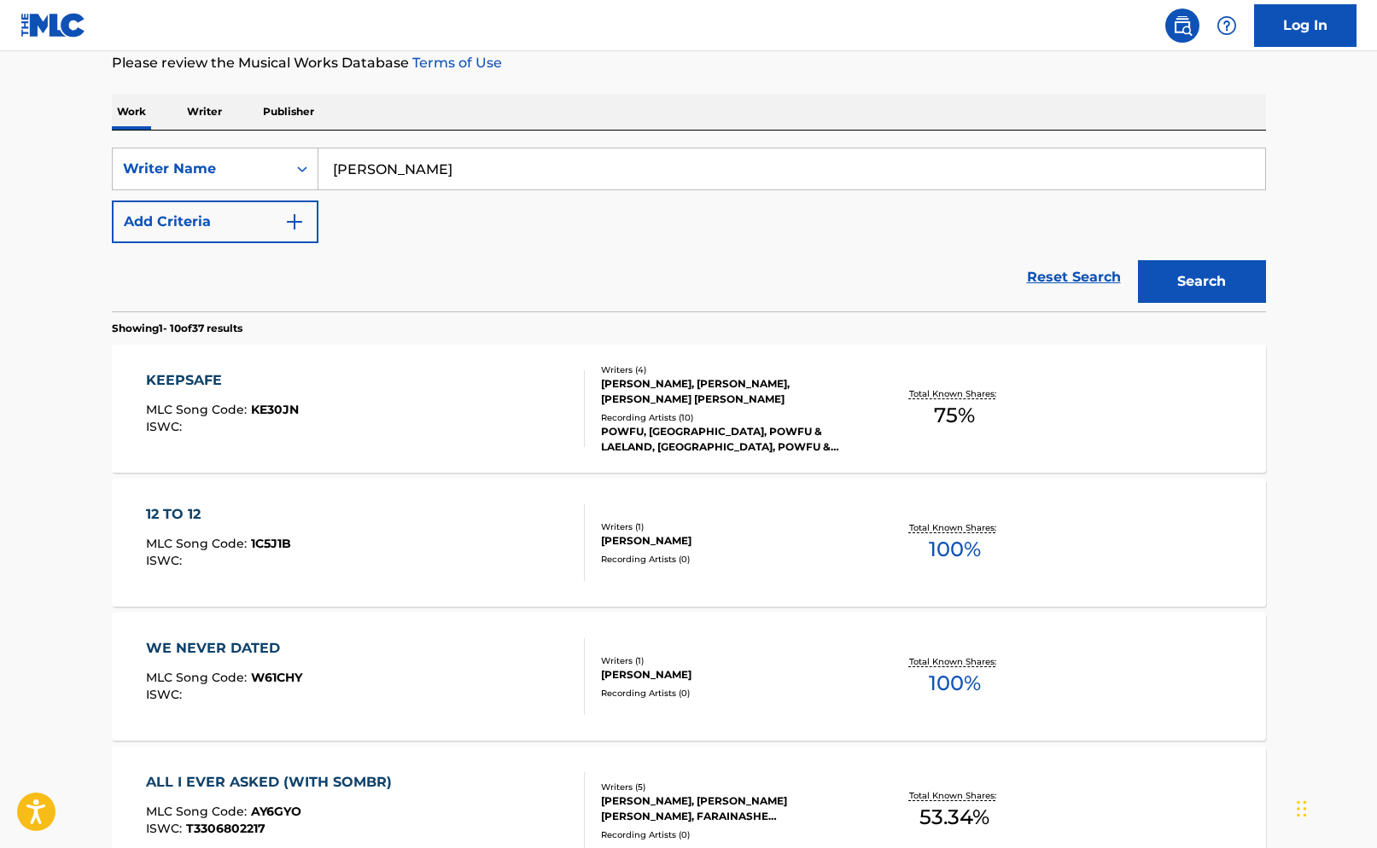
scroll to position [245, 0]
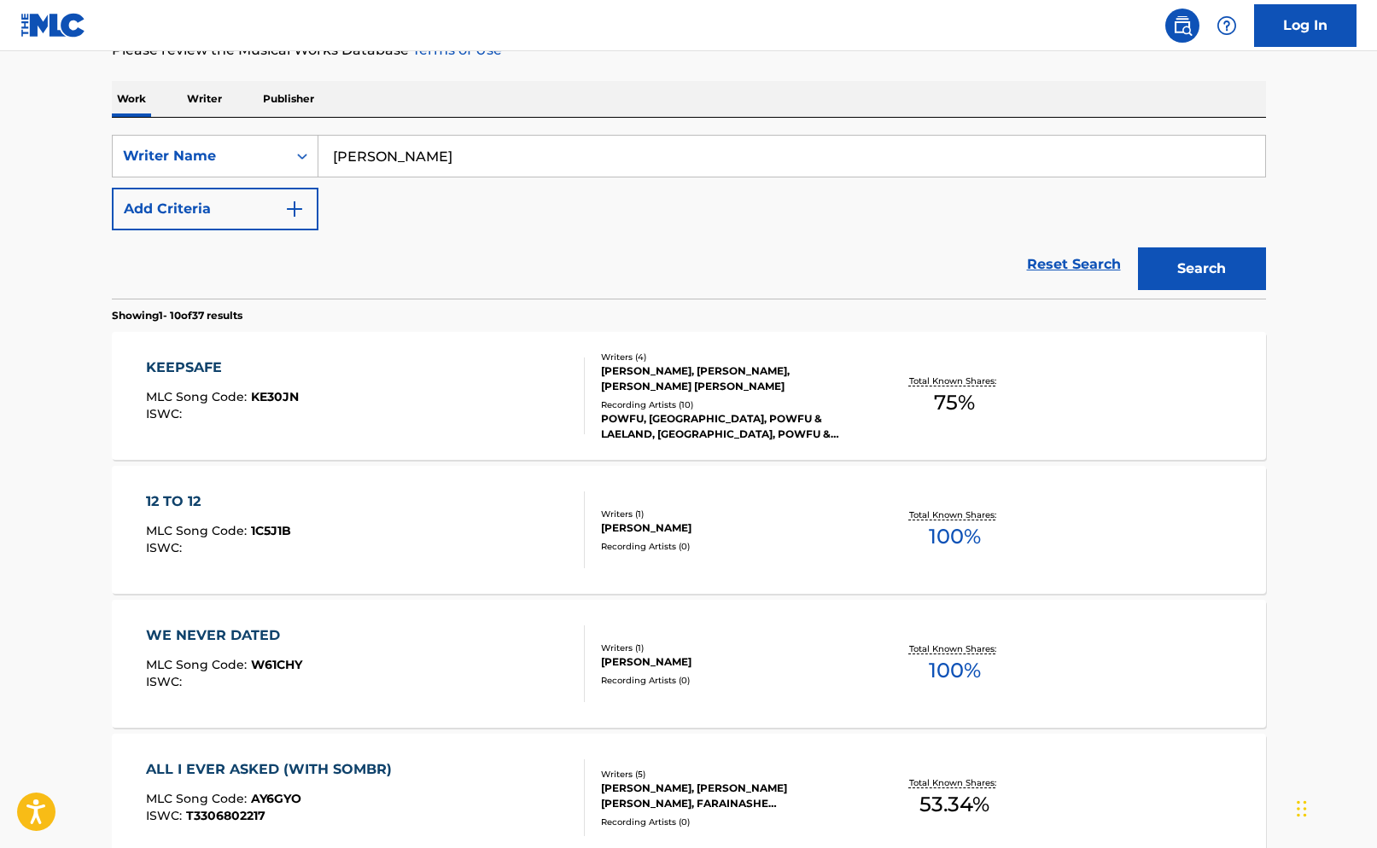
click at [178, 499] on div "12 TO 12" at bounding box center [218, 502] width 145 height 20
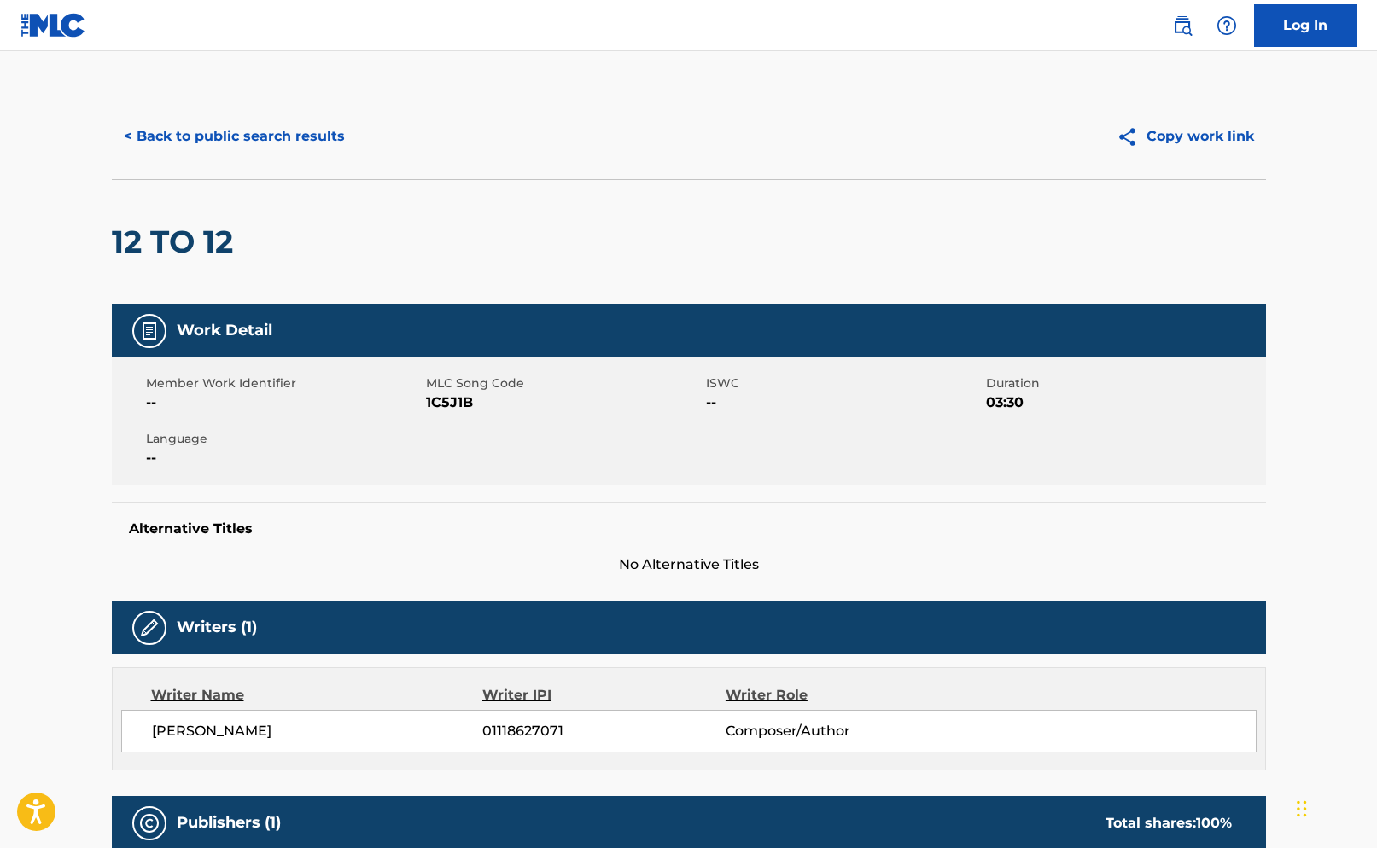
click at [497, 248] on div "12 TO 12" at bounding box center [689, 241] width 1154 height 125
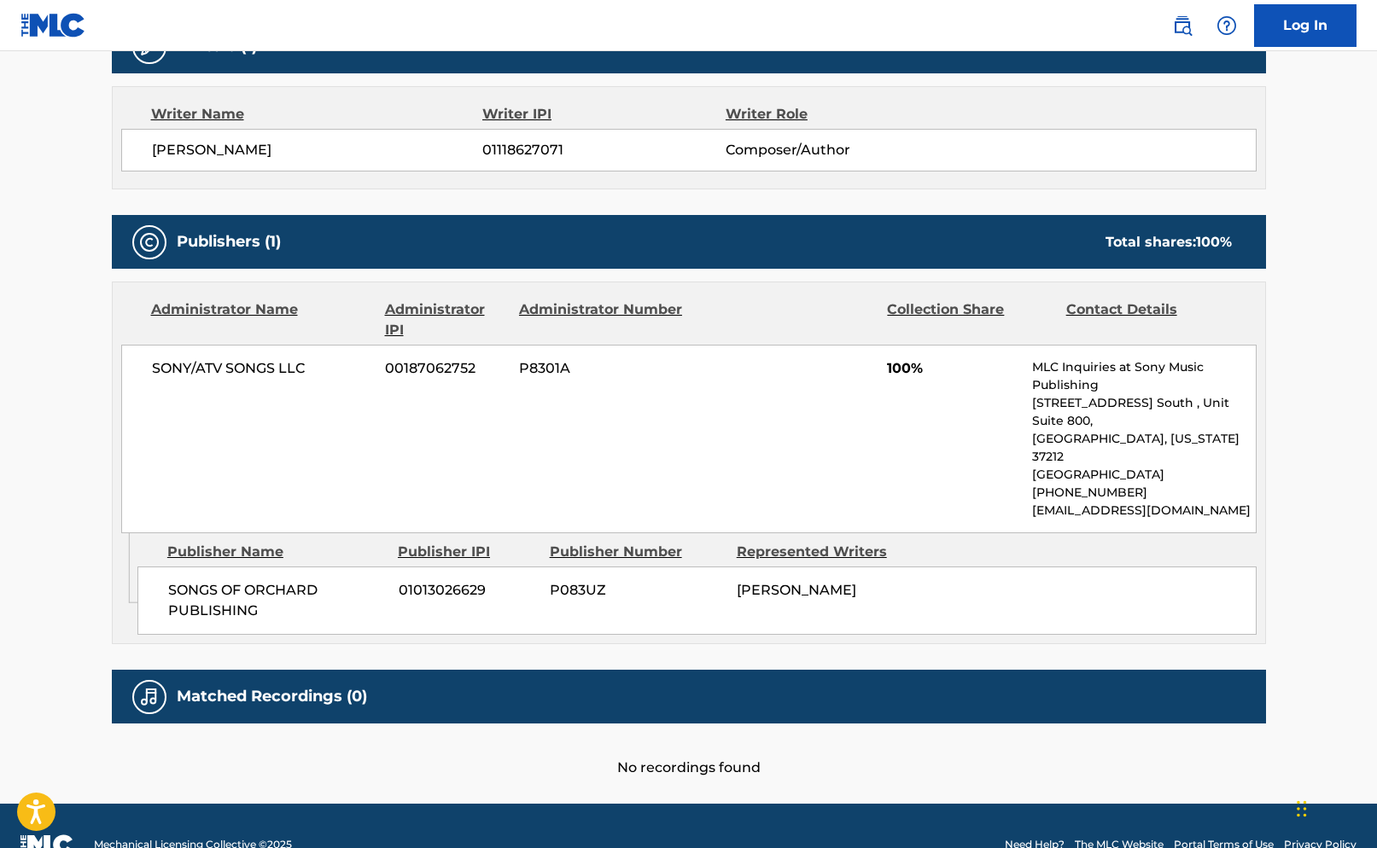
scroll to position [576, 0]
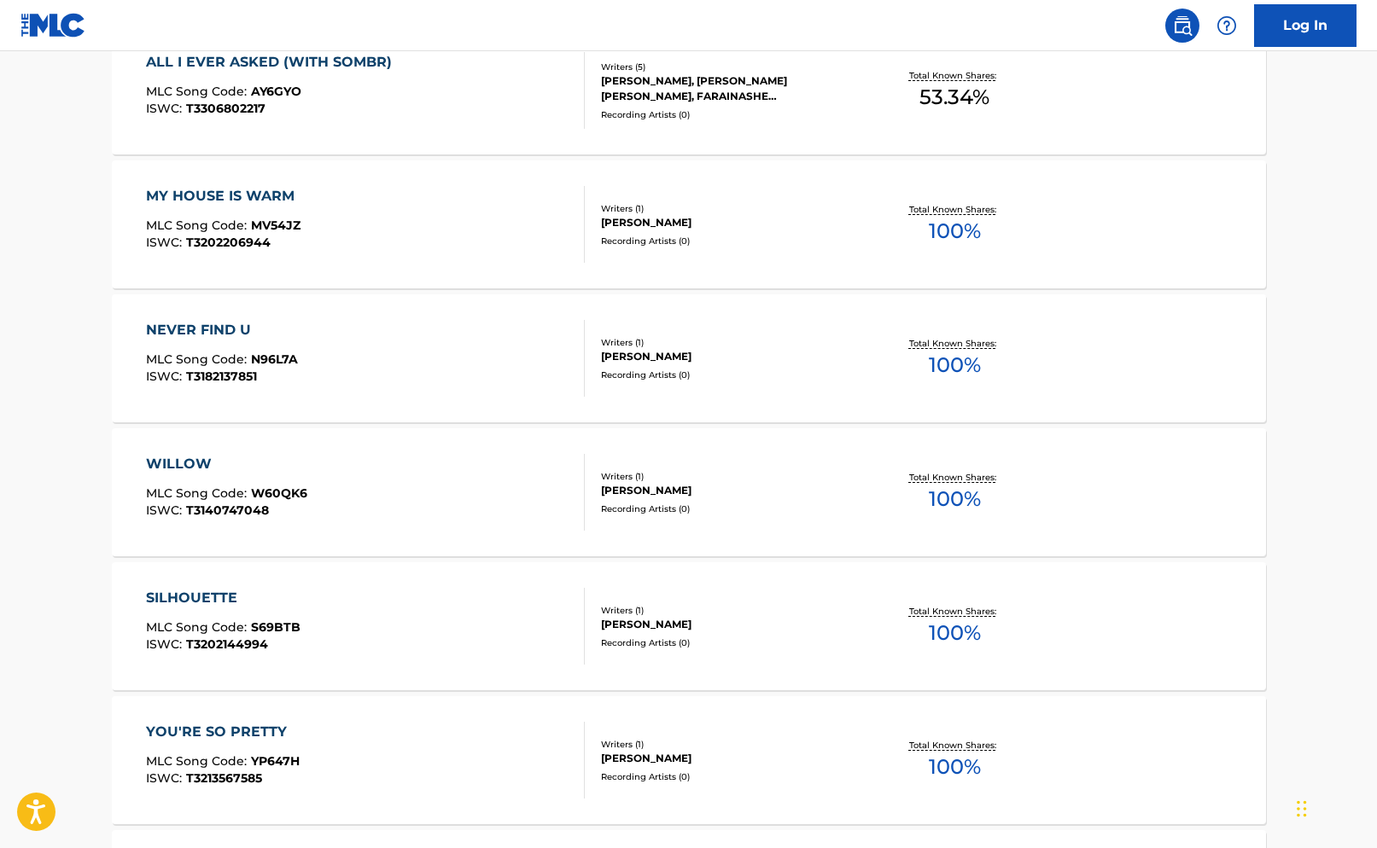
scroll to position [1241, 0]
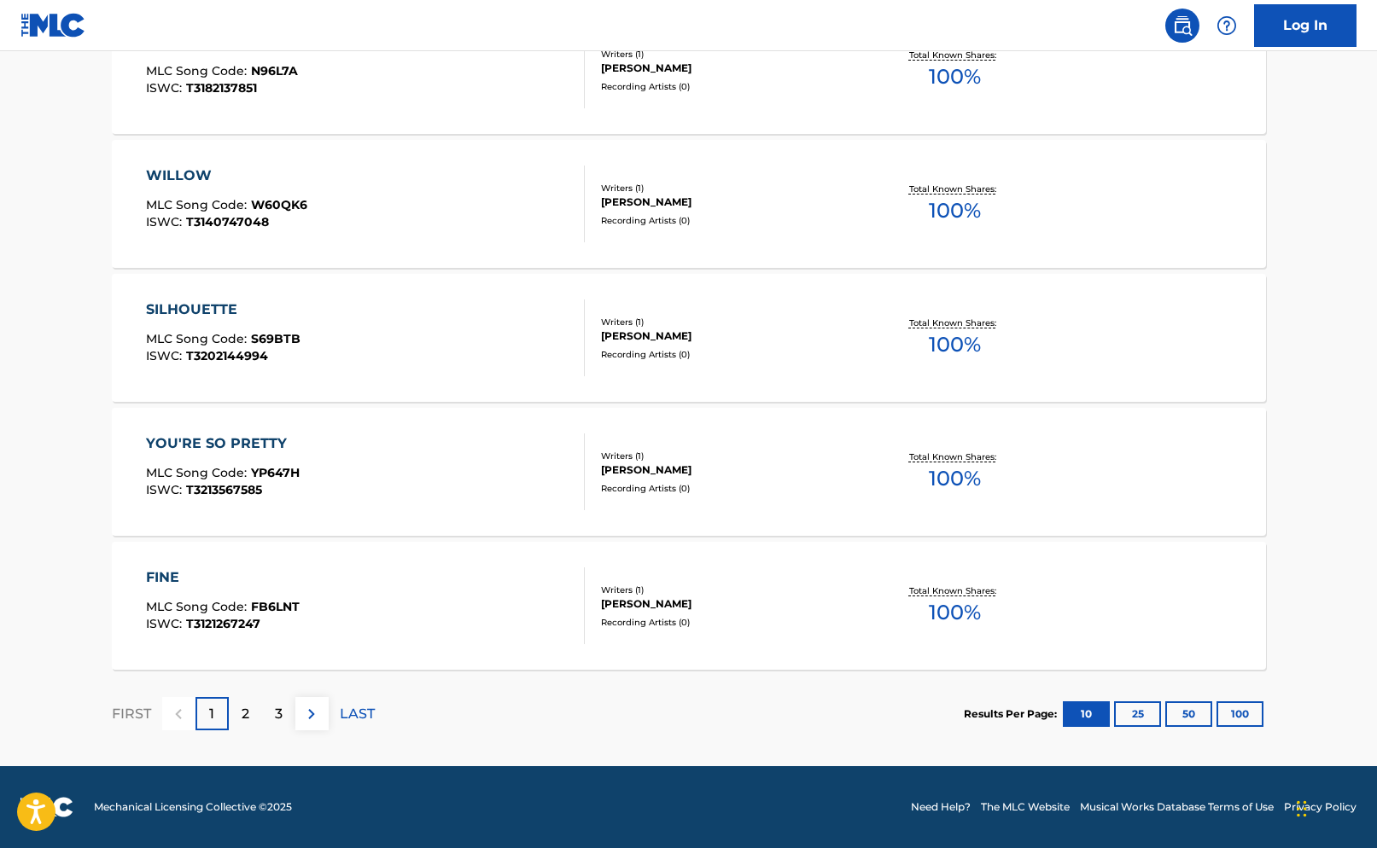
click at [248, 717] on div "2" at bounding box center [245, 713] width 33 height 33
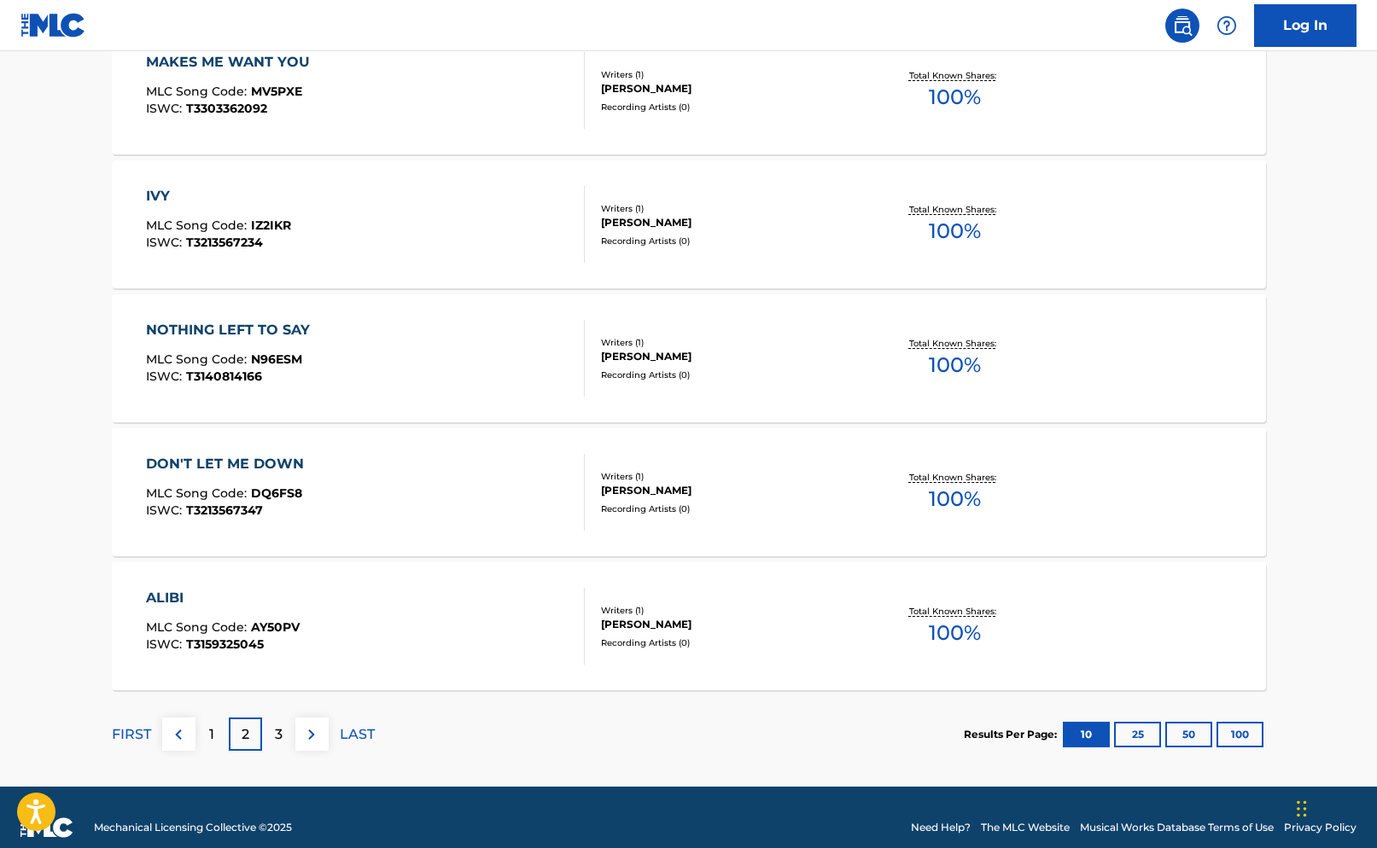
scroll to position [1226, 0]
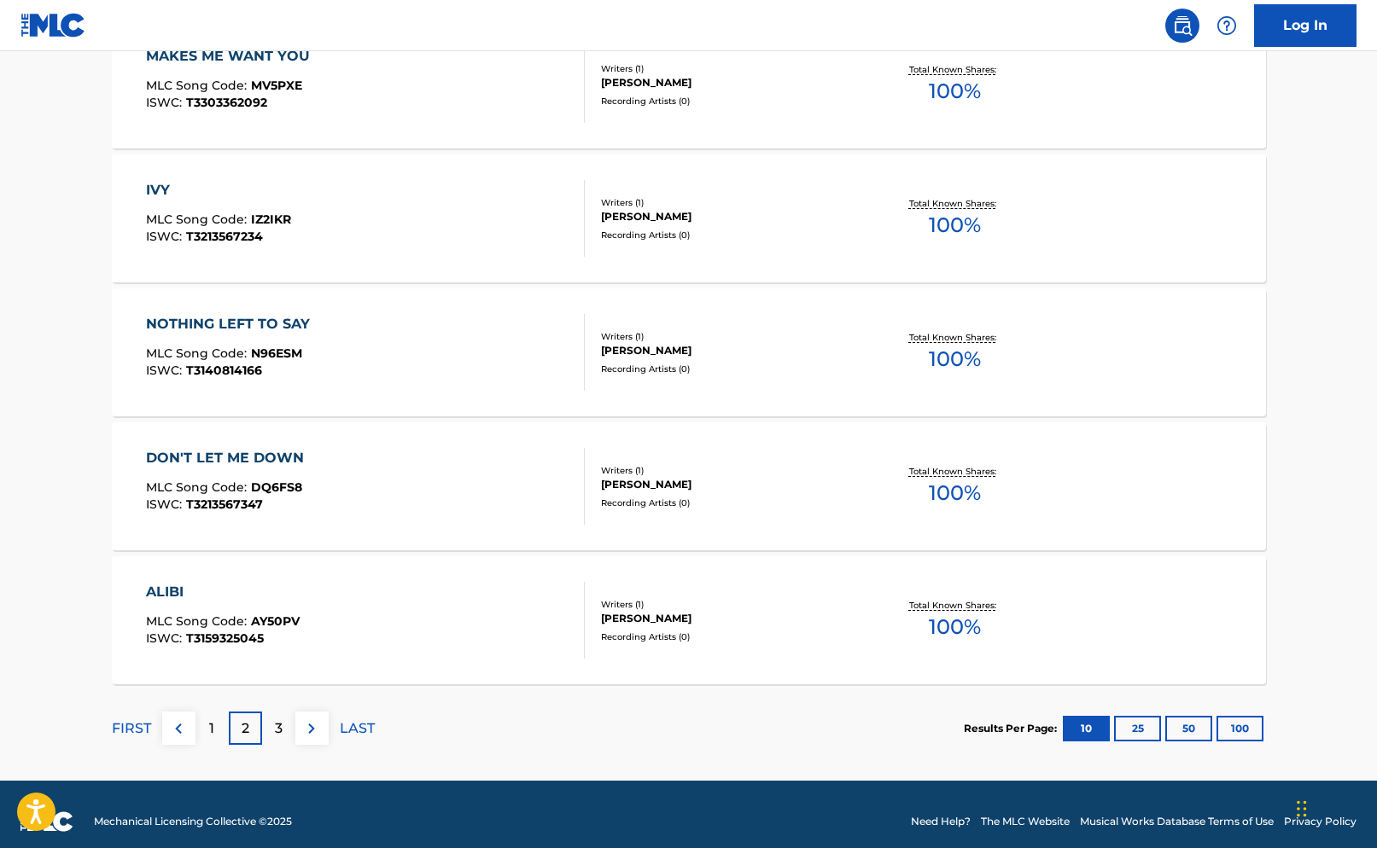
click at [243, 733] on p "2" at bounding box center [246, 729] width 8 height 20
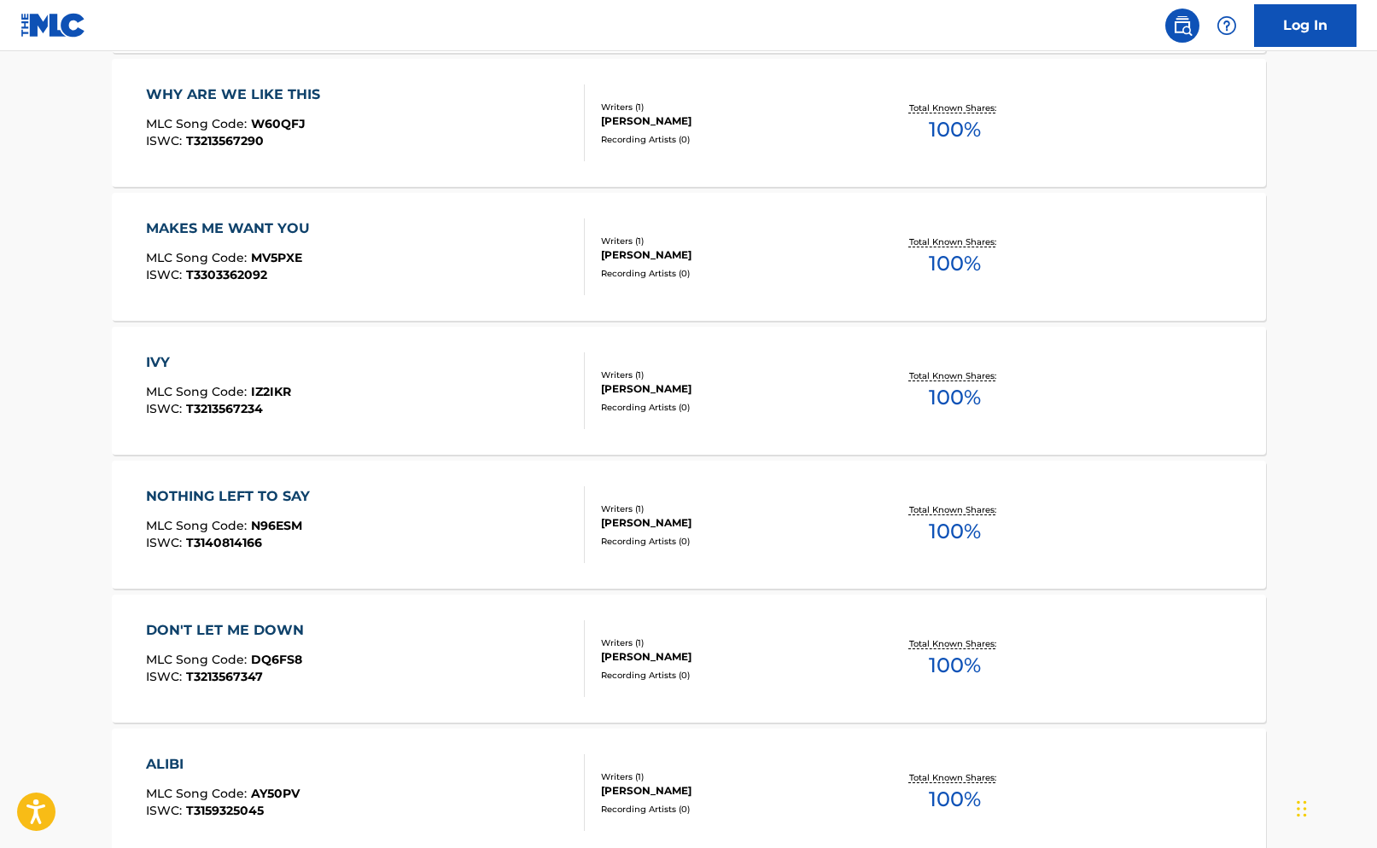
scroll to position [1241, 0]
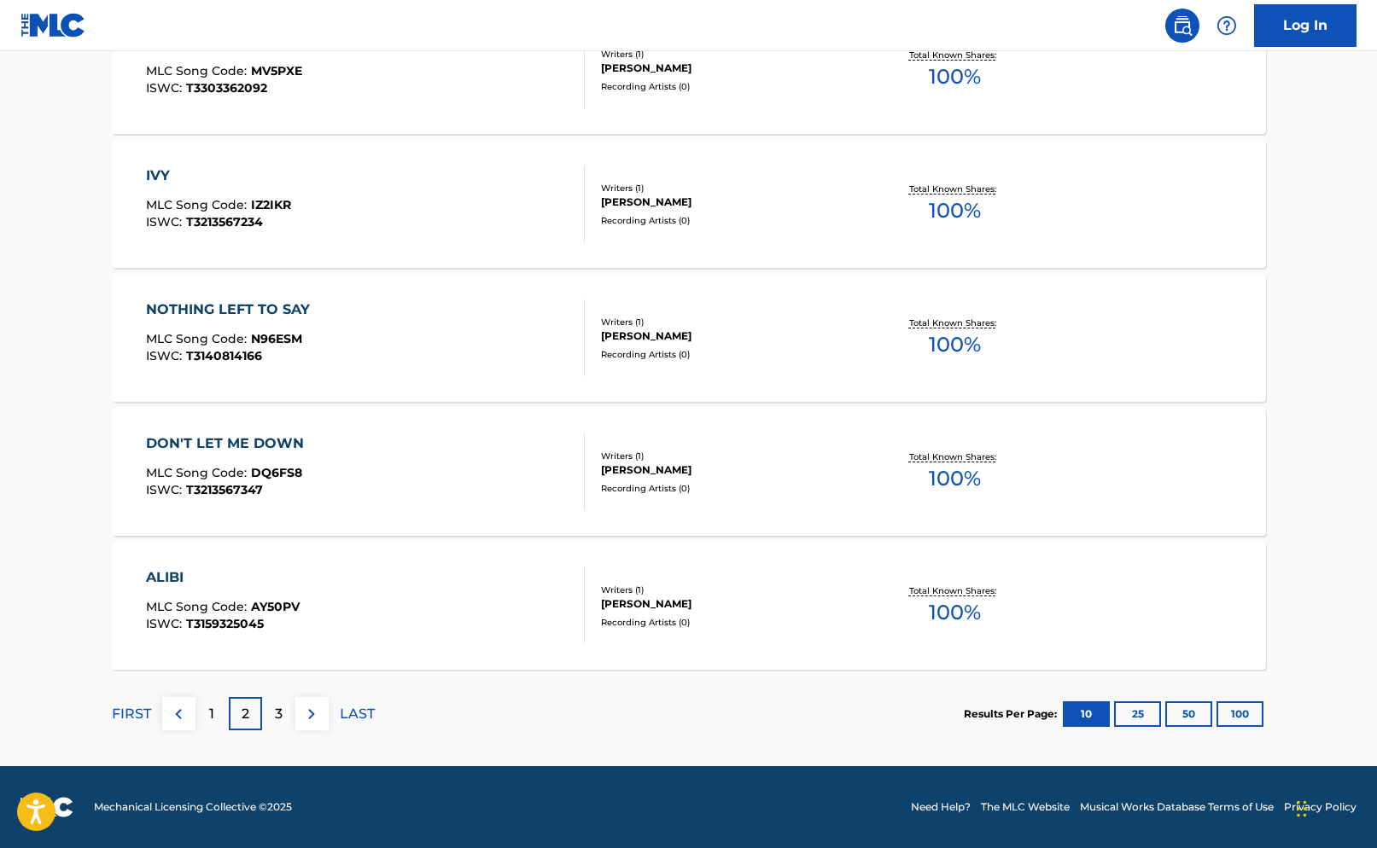
click at [275, 725] on div "3" at bounding box center [278, 713] width 33 height 33
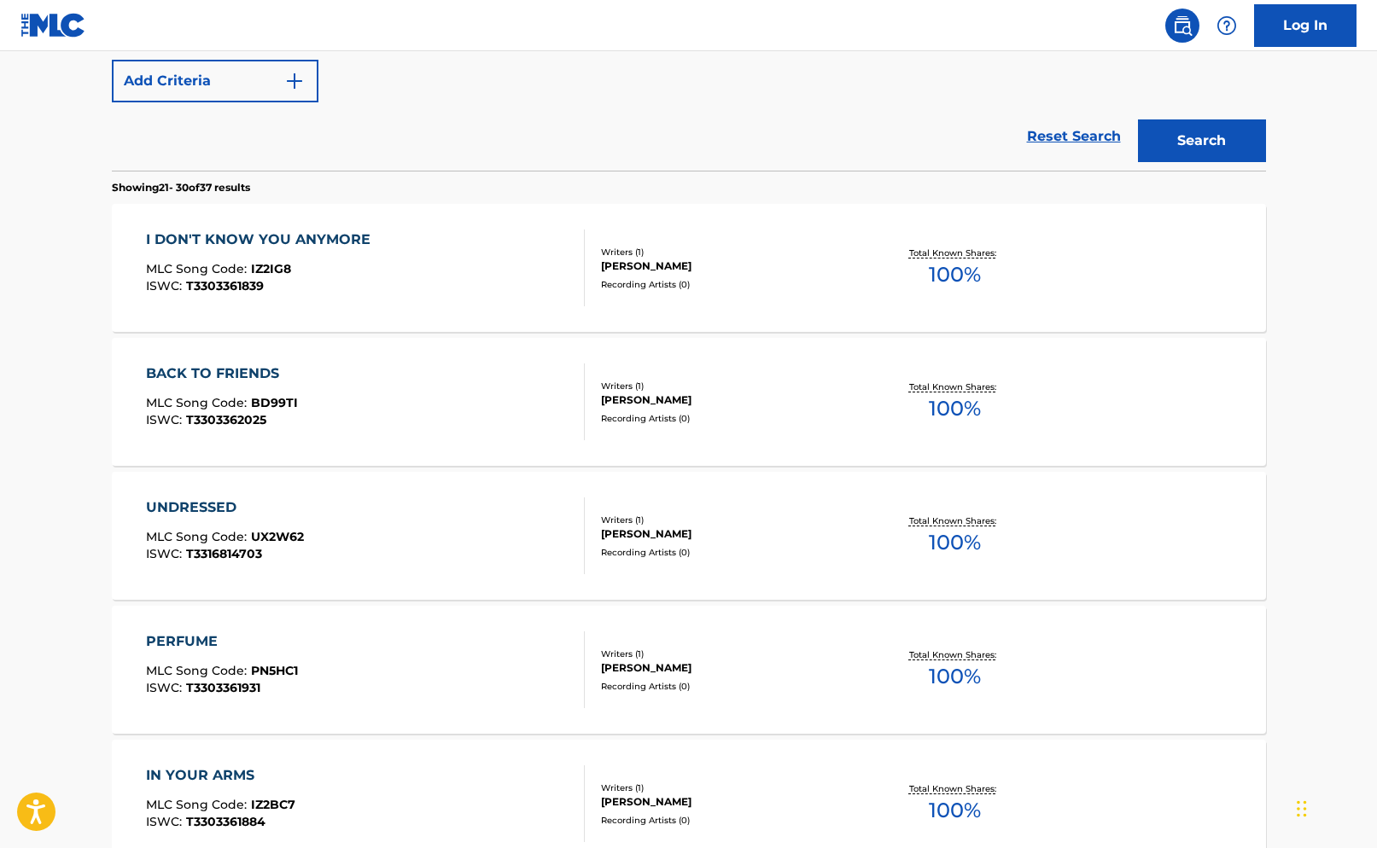
scroll to position [430, 0]
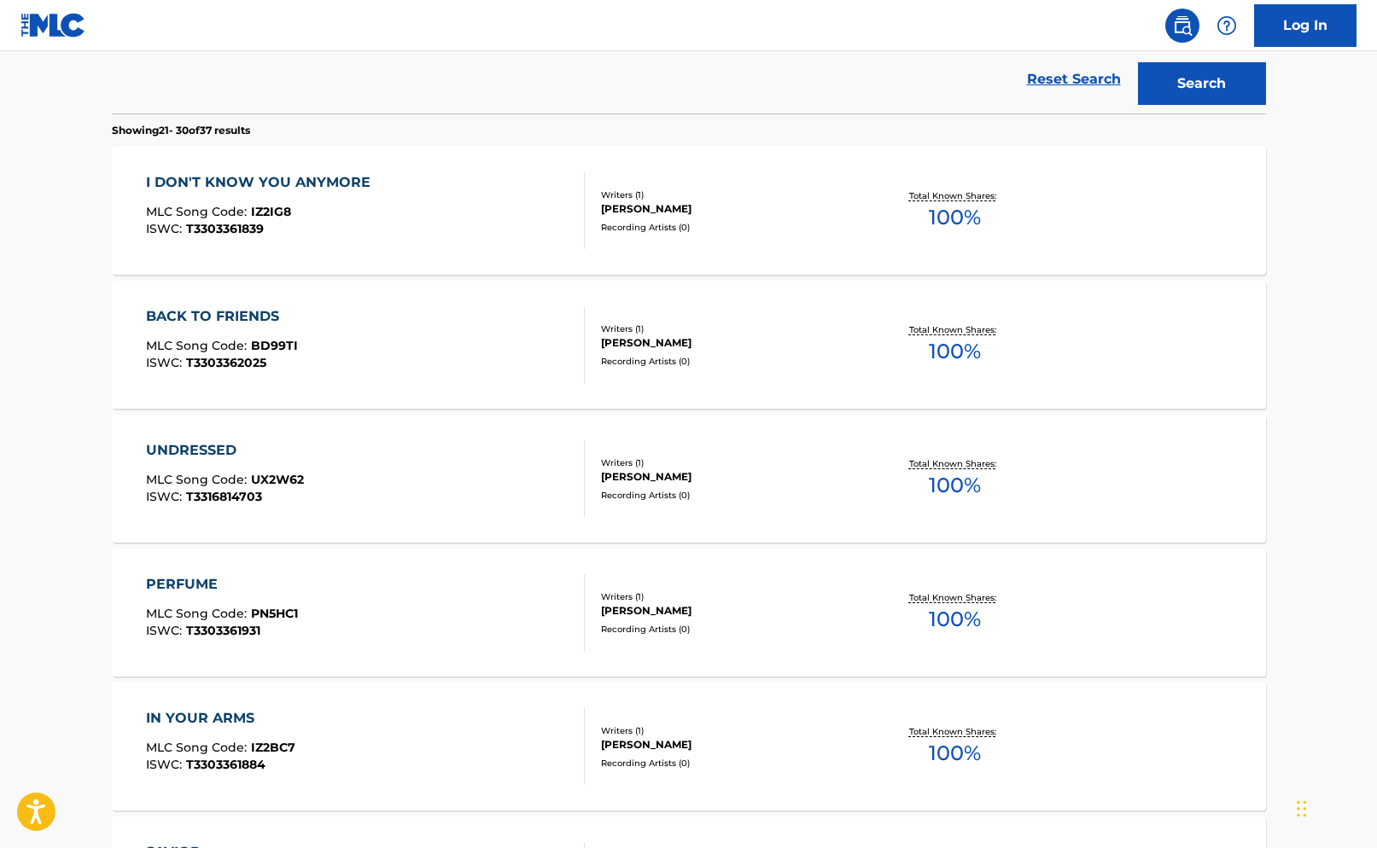
click at [212, 314] on div "BACK TO FRIENDS" at bounding box center [222, 316] width 152 height 20
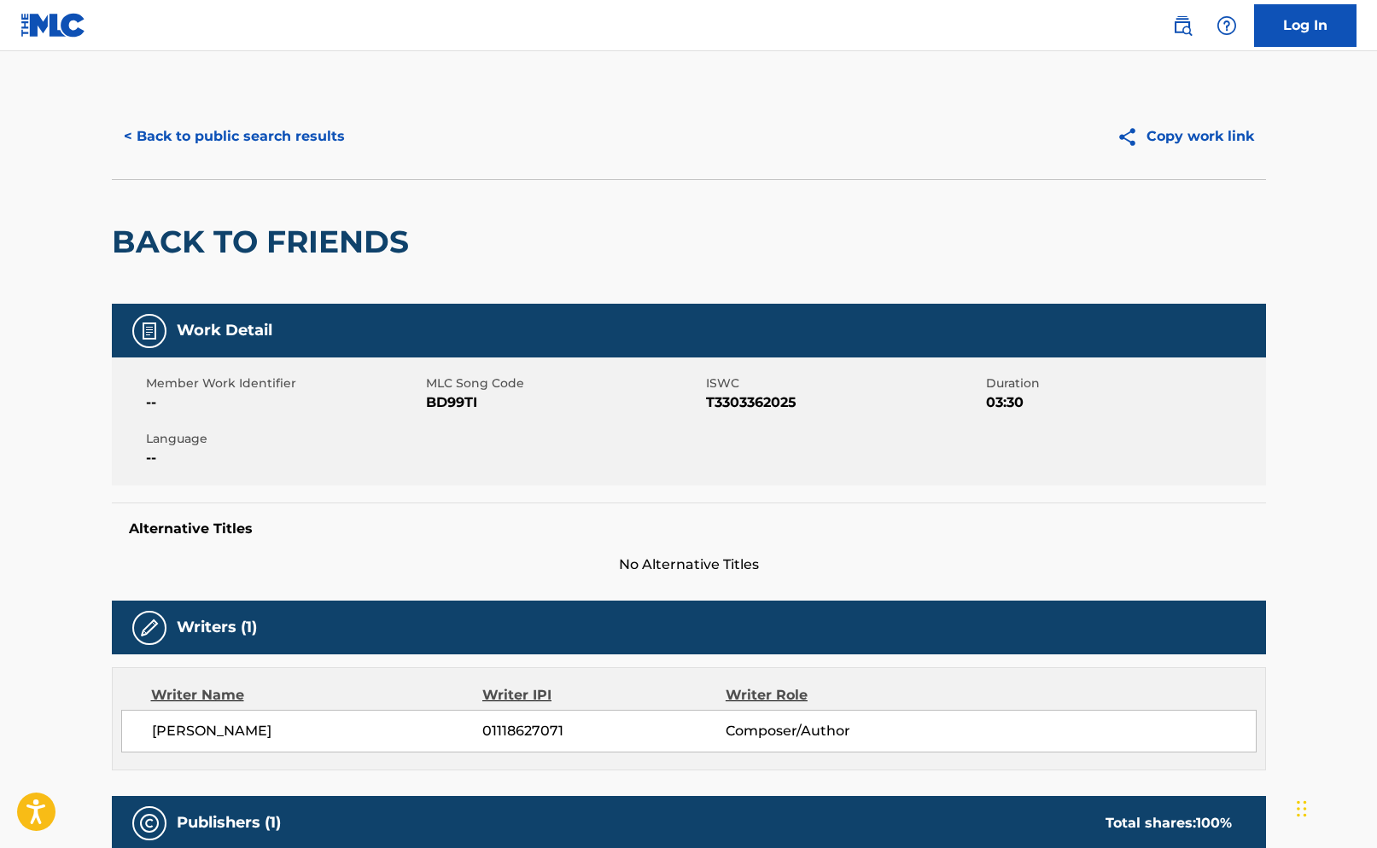
click at [151, 94] on div "< Back to public search results Copy work link" at bounding box center [689, 136] width 1154 height 85
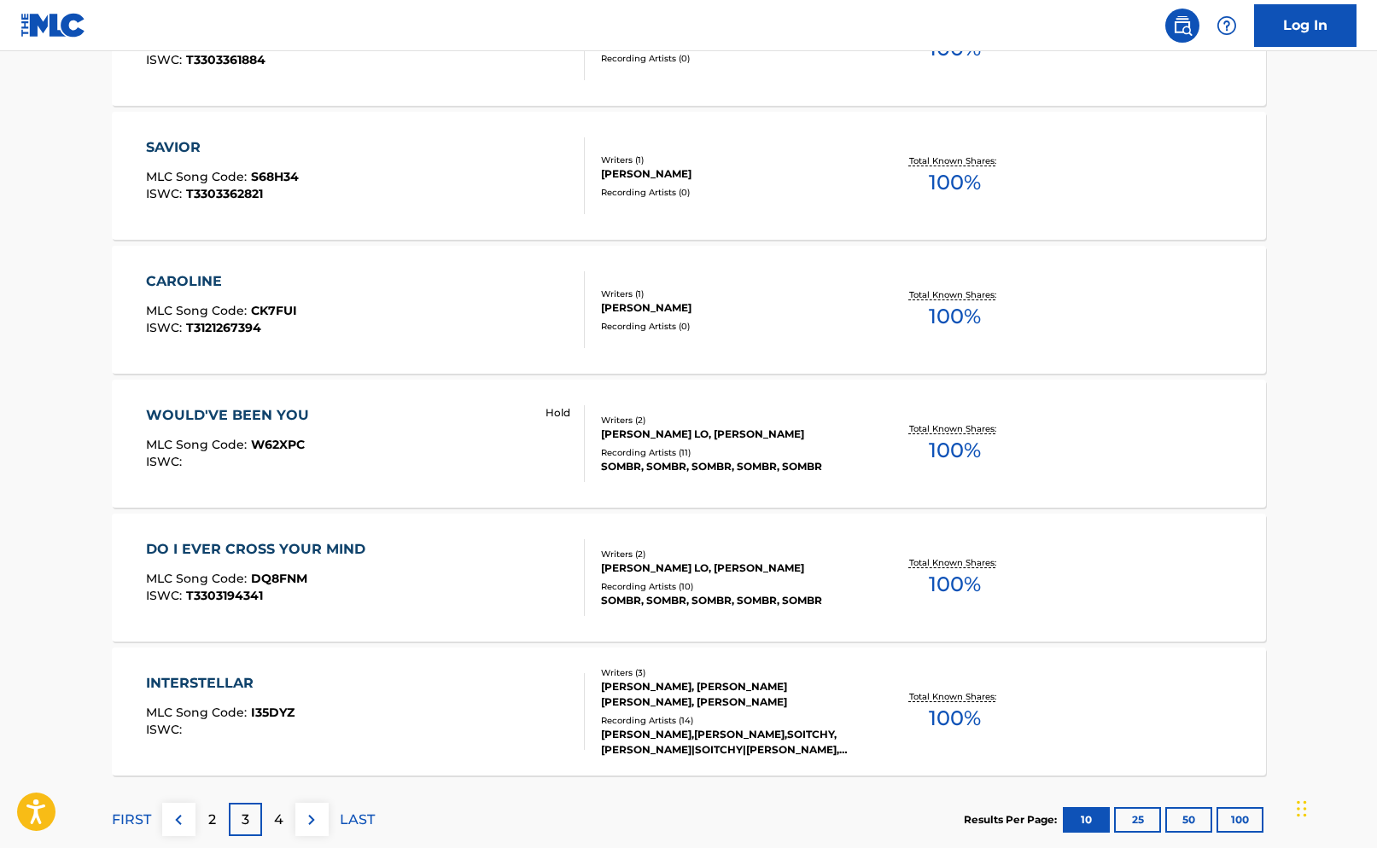
scroll to position [1241, 0]
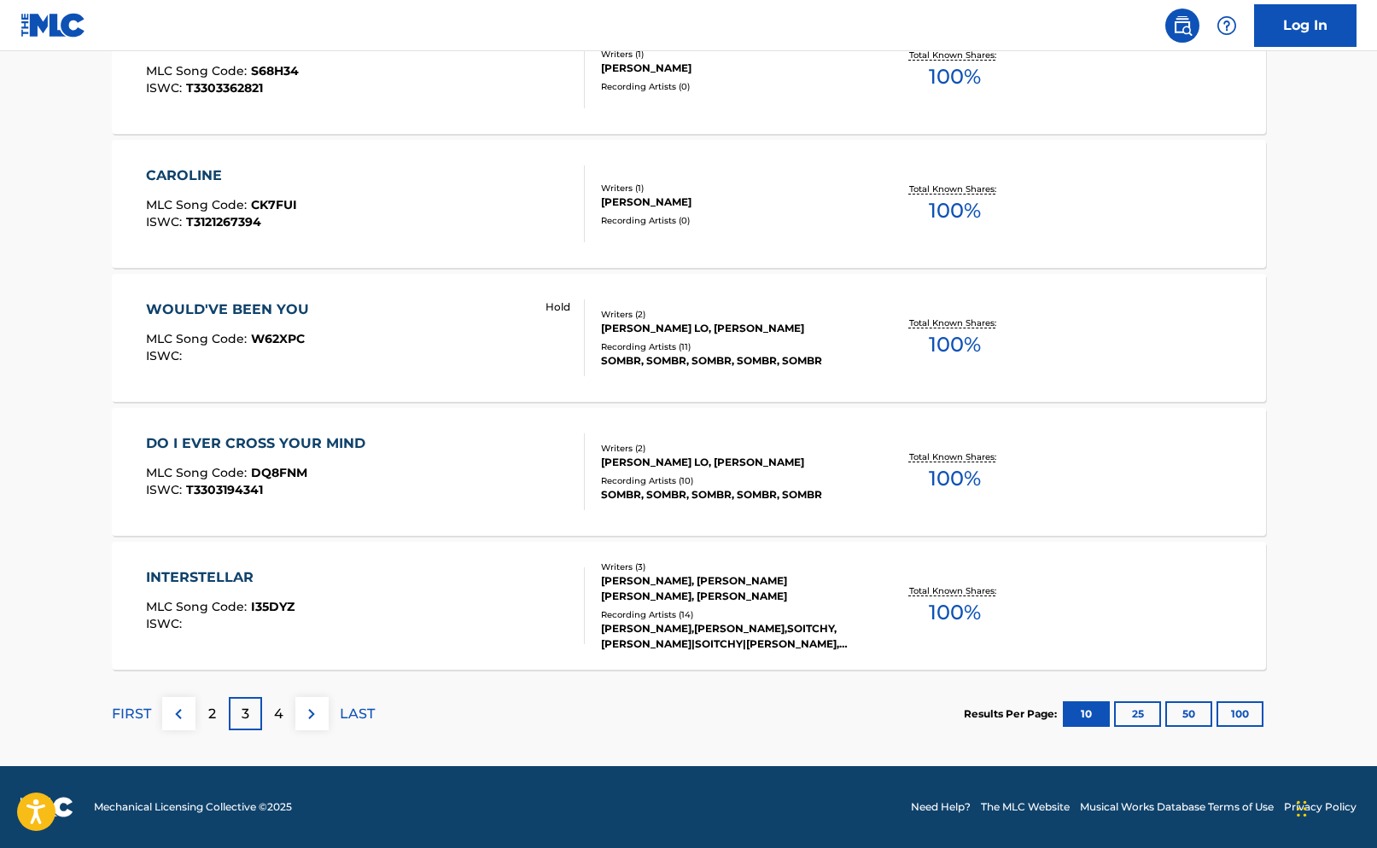
click at [276, 720] on p "4" at bounding box center [278, 714] width 9 height 20
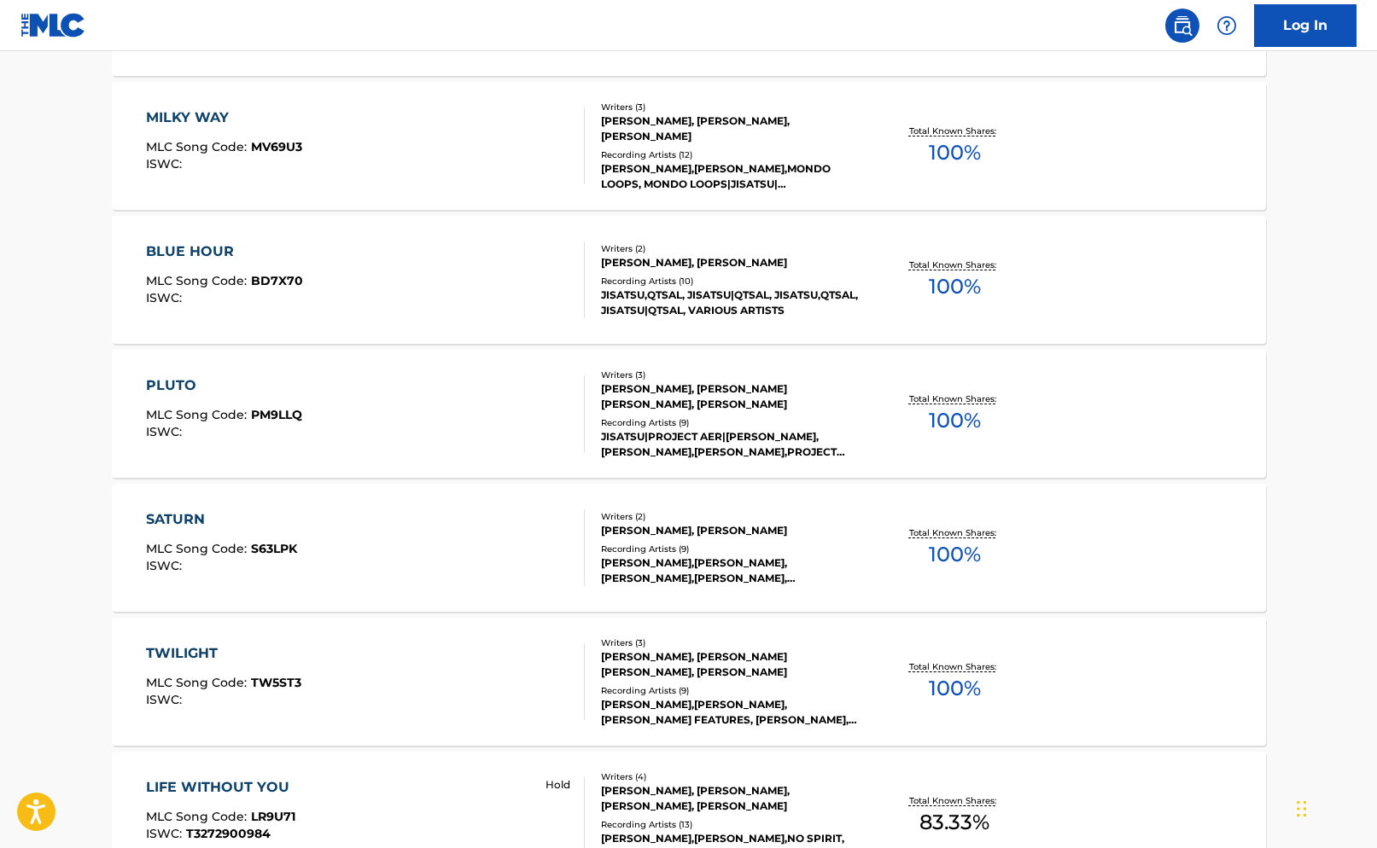
scroll to position [839, 0]
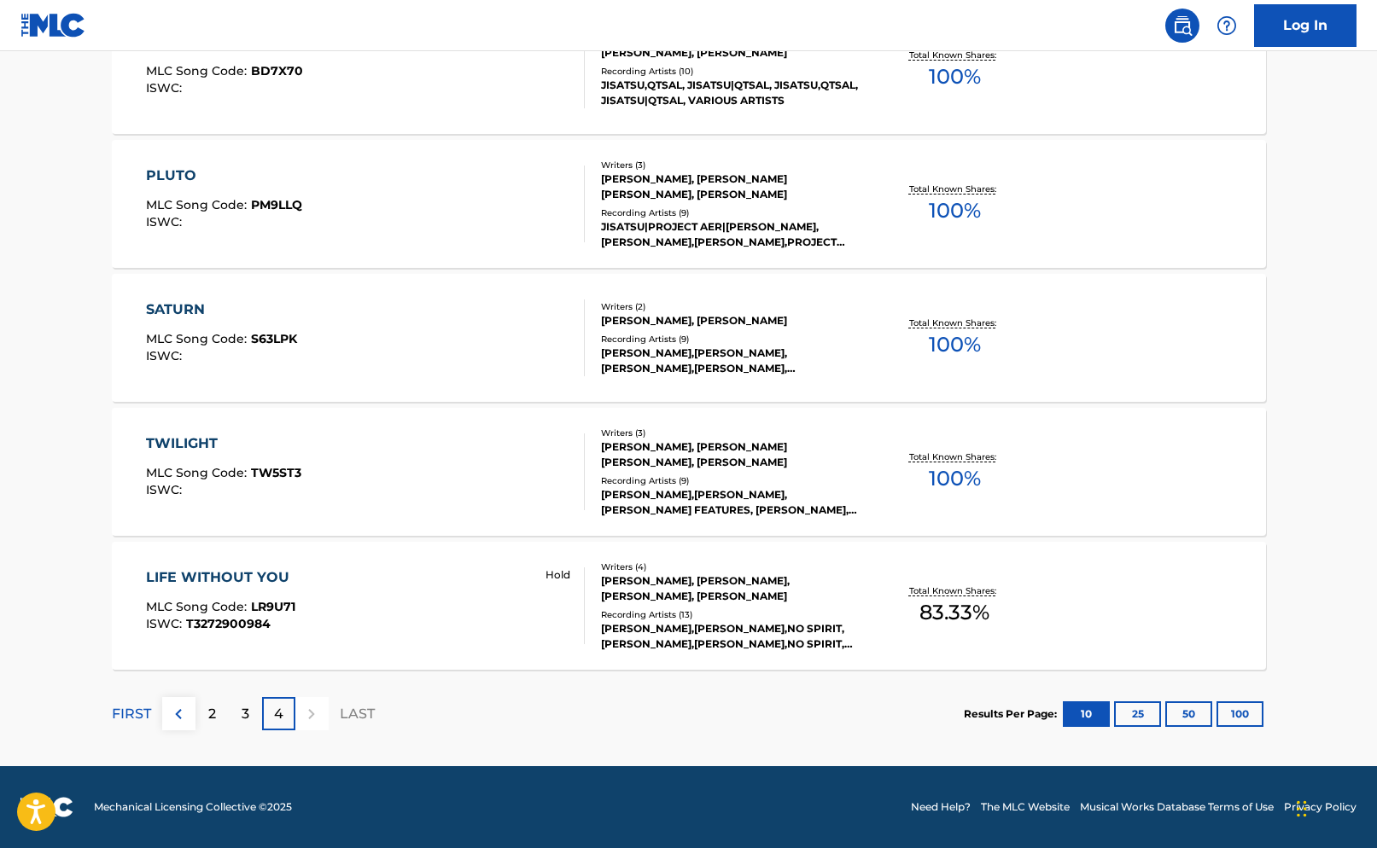
click at [215, 721] on div "2" at bounding box center [211, 713] width 33 height 33
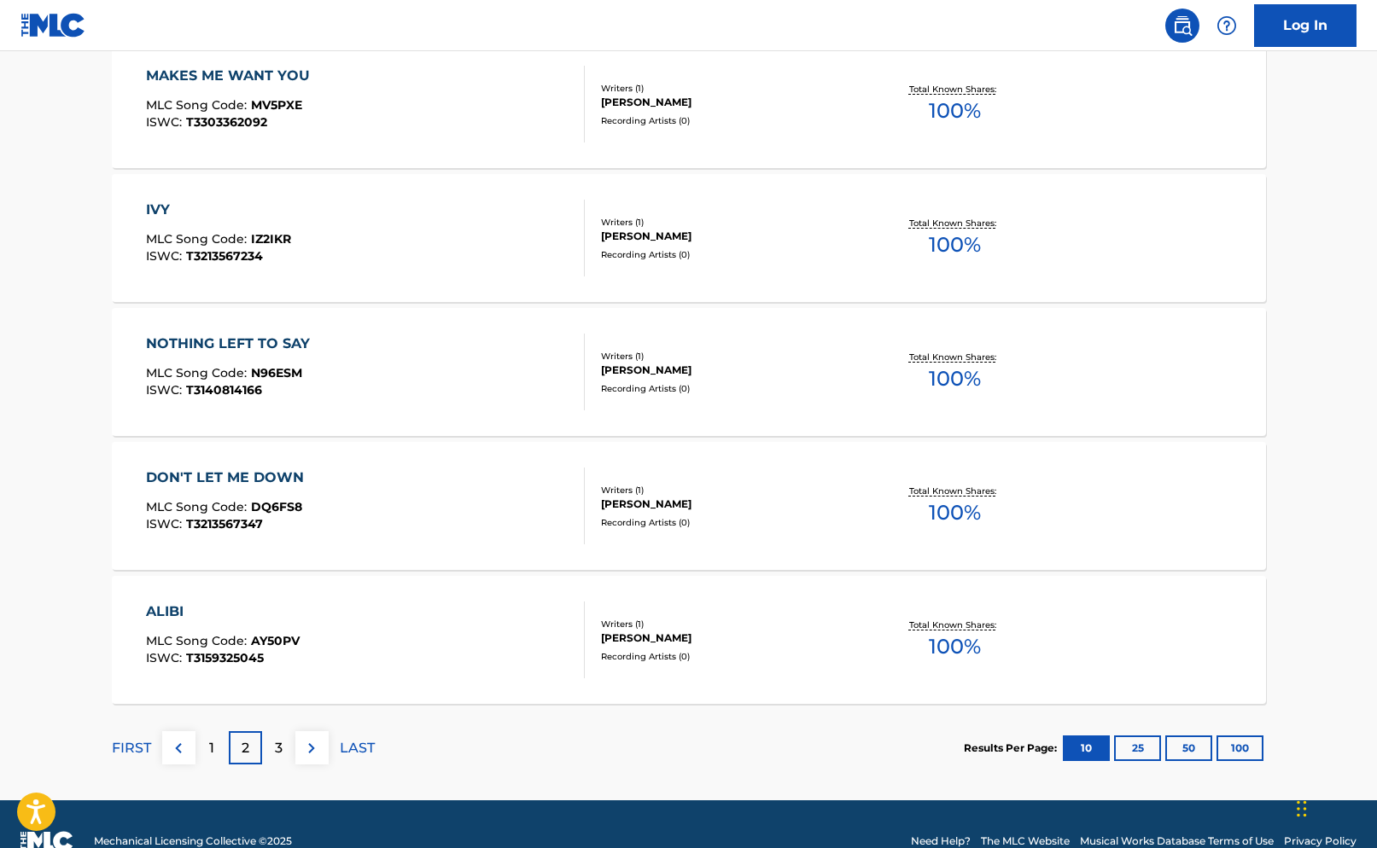
scroll to position [1241, 0]
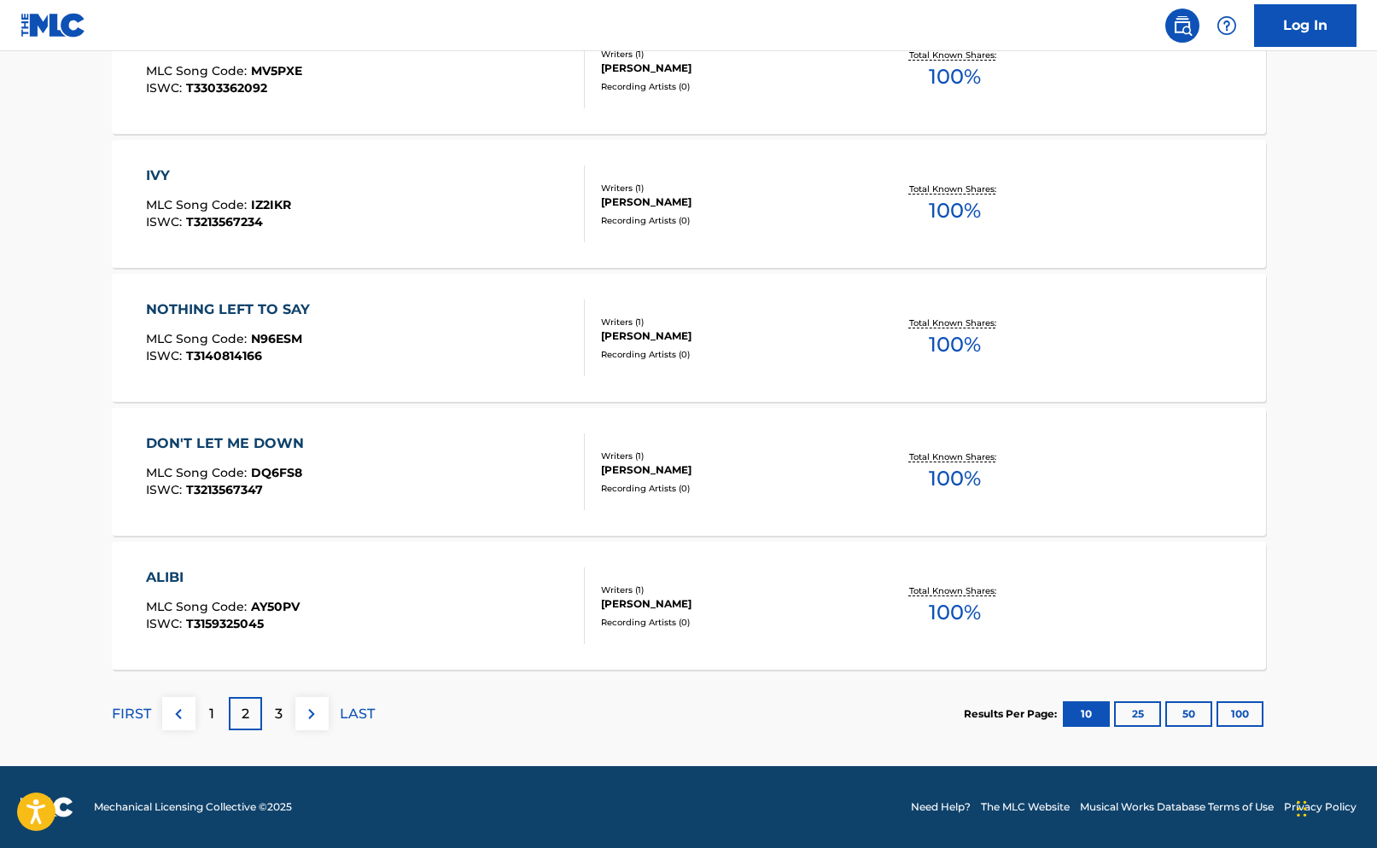
click at [207, 717] on div "1" at bounding box center [211, 713] width 33 height 33
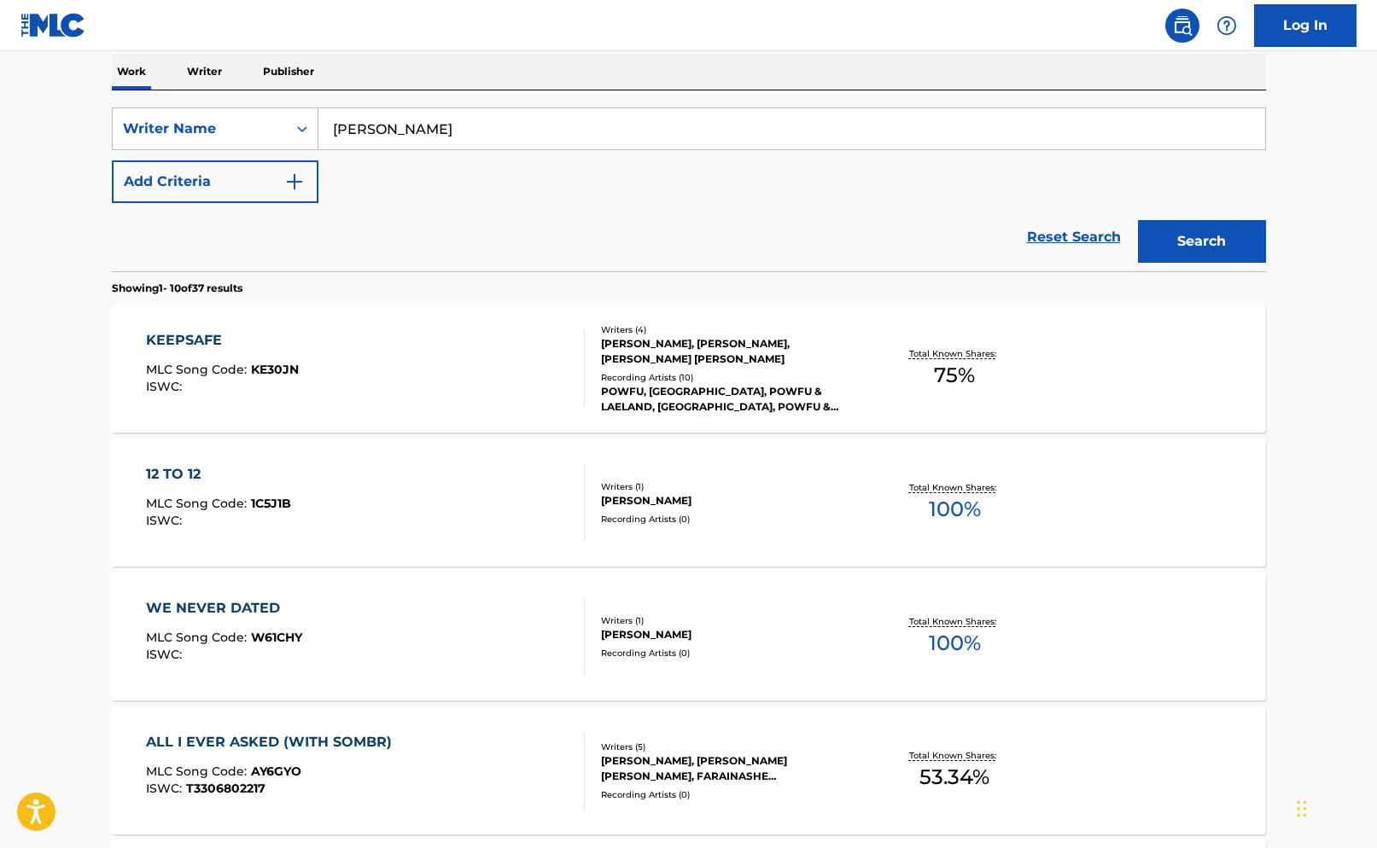
scroll to position [276, 0]
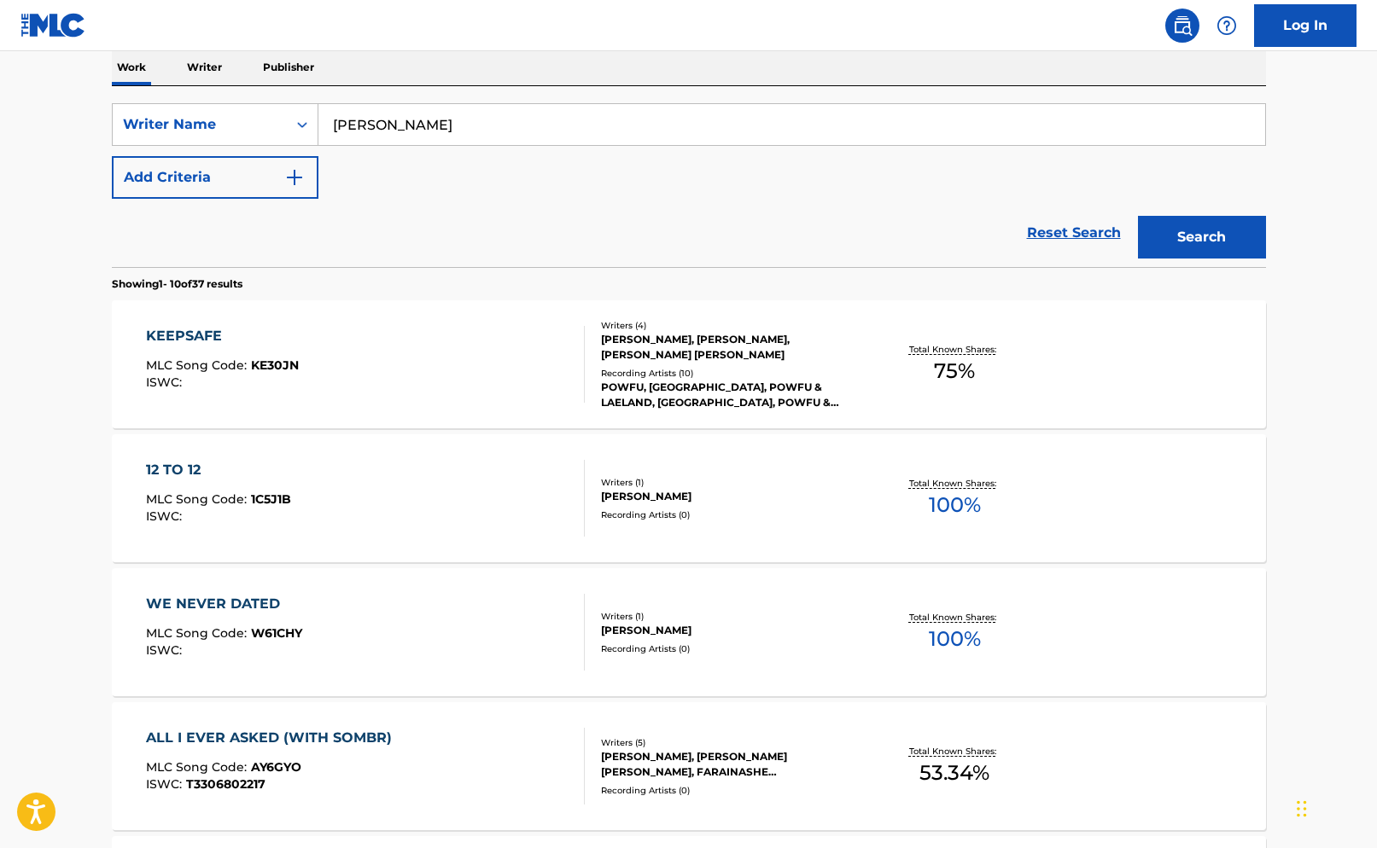
click at [182, 469] on div "12 TO 12" at bounding box center [218, 470] width 145 height 20
